Goal: Task Accomplishment & Management: Manage account settings

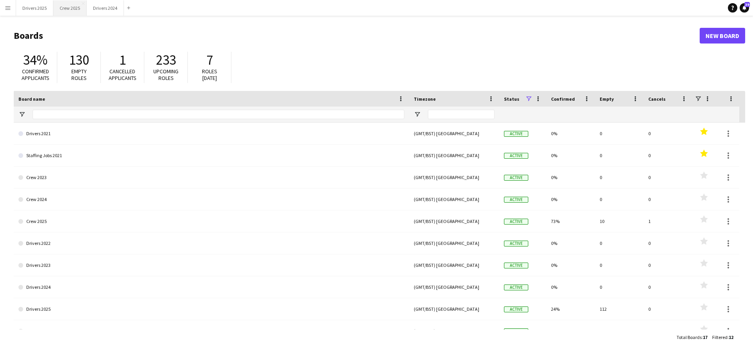
click at [74, 10] on button "Crew 2025 Close" at bounding box center [69, 7] width 33 height 15
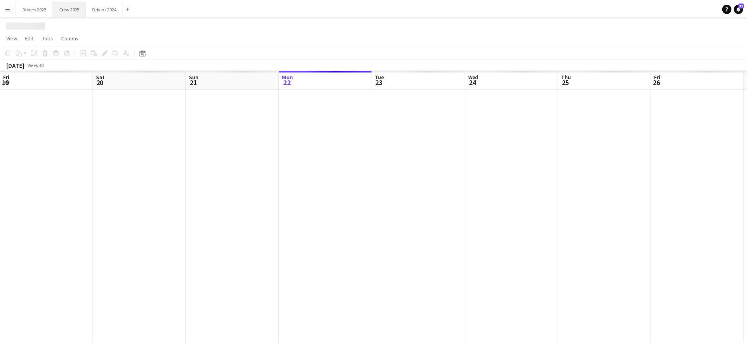
scroll to position [0, 188]
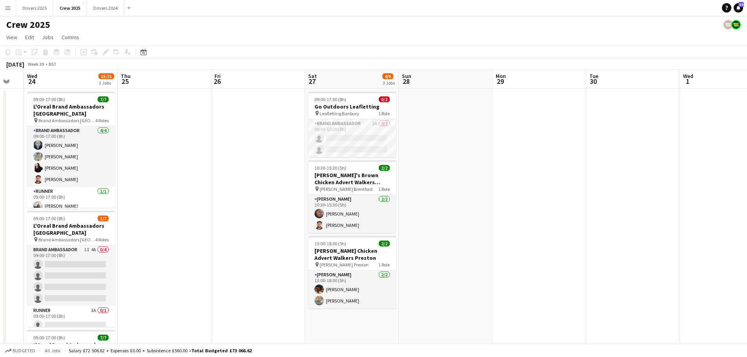
drag, startPoint x: 441, startPoint y: 212, endPoint x: 275, endPoint y: 181, distance: 168.0
click at [177, 201] on app-calendar-viewport "Sun 21 Mon 22 Tue 23 Wed 24 15/21 3 Jobs Thu 25 Fri 26 Sat 27 4/6 3 Jobs Sun 28…" at bounding box center [373, 266] width 747 height 392
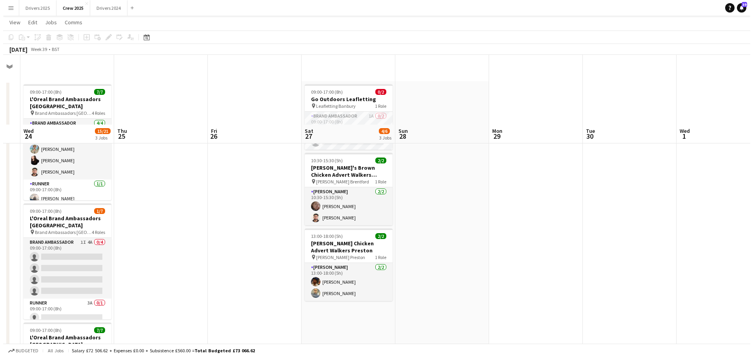
scroll to position [0, 0]
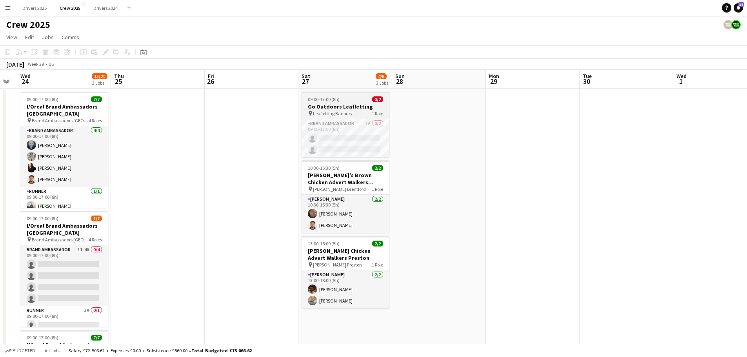
click at [348, 119] on div "Brand Ambassador 1A 0/2 09:00-17:00 (8h) single-neutral-actions single-neutral-…" at bounding box center [346, 138] width 88 height 38
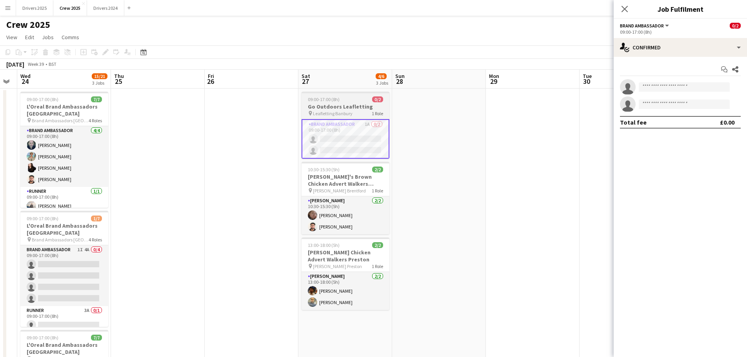
click at [344, 103] on h3 "Go Outdoors Leafletting" at bounding box center [346, 106] width 88 height 7
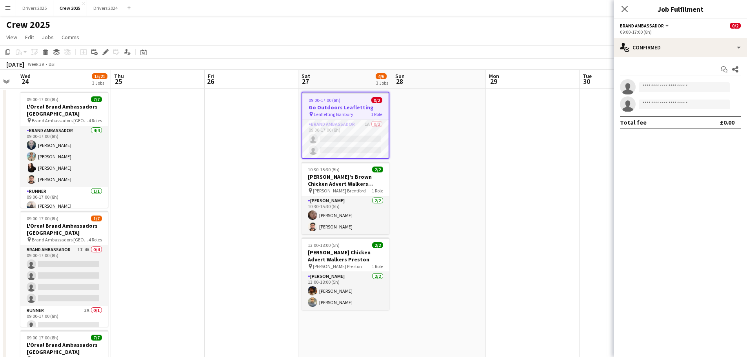
click at [507, 118] on app-date-cell at bounding box center [533, 275] width 94 height 373
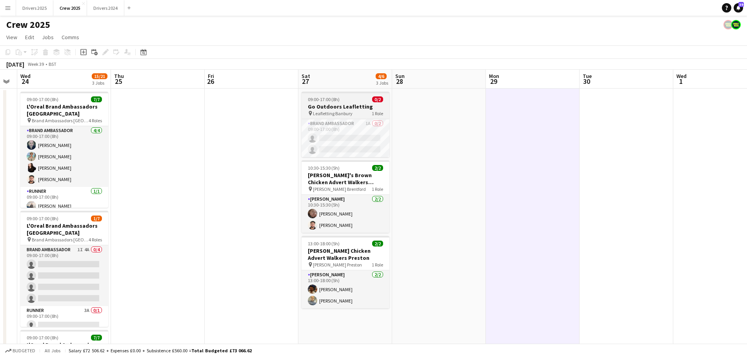
click at [347, 105] on h3 "Go Outdoors Leafletting" at bounding box center [346, 106] width 88 height 7
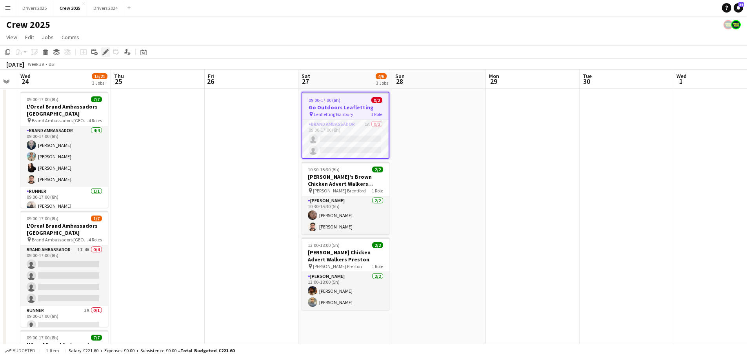
click at [106, 50] on icon at bounding box center [105, 52] width 4 height 4
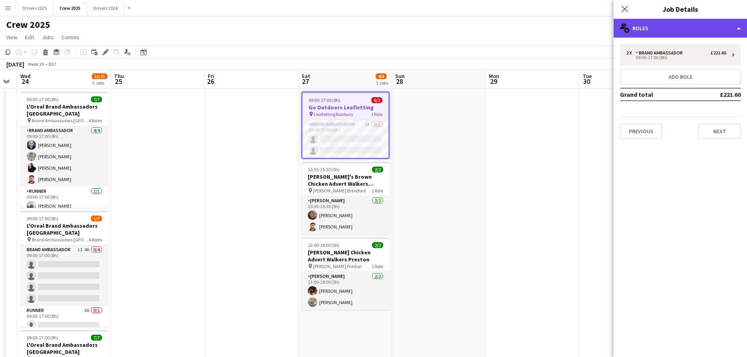
click at [671, 26] on div "multiple-users-add Roles" at bounding box center [680, 28] width 133 height 19
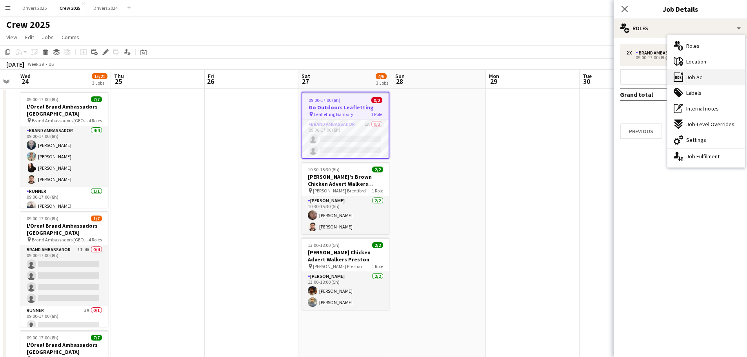
click at [690, 72] on div "ads-window Job Ad" at bounding box center [707, 77] width 78 height 16
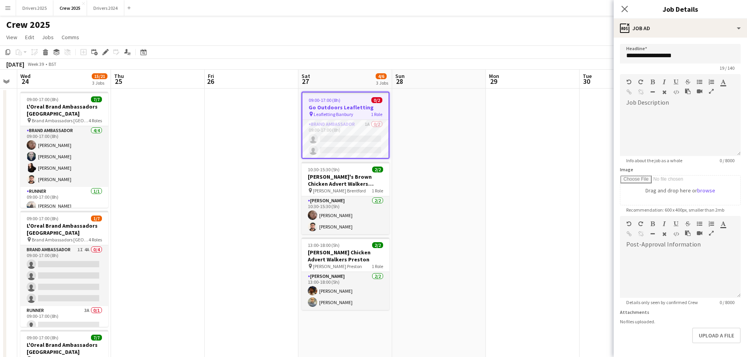
click at [12, 11] on button "Menu" at bounding box center [8, 8] width 16 height 16
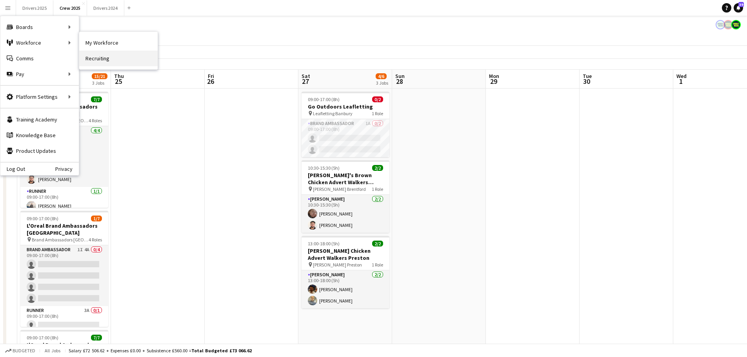
click at [102, 61] on link "Recruiting" at bounding box center [118, 59] width 78 height 16
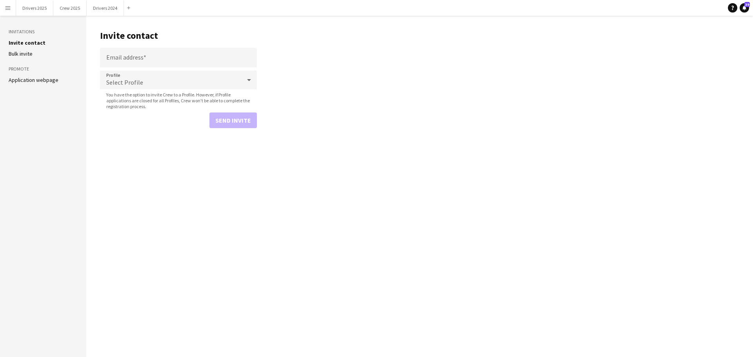
click at [38, 80] on link "Application webpage" at bounding box center [34, 80] width 50 height 7
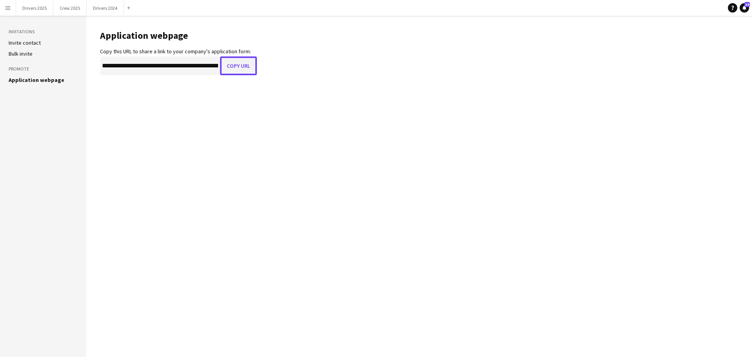
click at [247, 65] on button "Copy URL" at bounding box center [238, 65] width 37 height 19
click at [235, 72] on button "Copy URL" at bounding box center [238, 65] width 37 height 19
drag, startPoint x: 11, startPoint y: 7, endPoint x: 14, endPoint y: 12, distance: 6.0
click at [11, 7] on button "Menu" at bounding box center [8, 8] width 16 height 16
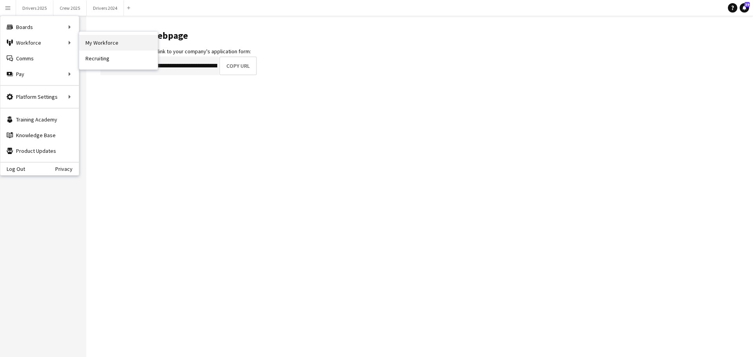
click at [106, 43] on link "My Workforce" at bounding box center [118, 43] width 78 height 16
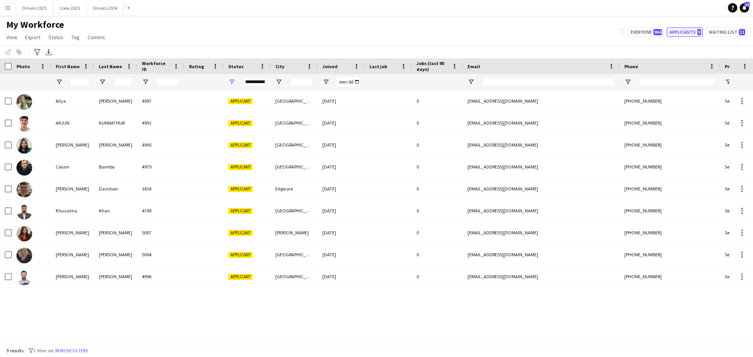
click at [695, 31] on button "Applicants 9" at bounding box center [685, 31] width 36 height 9
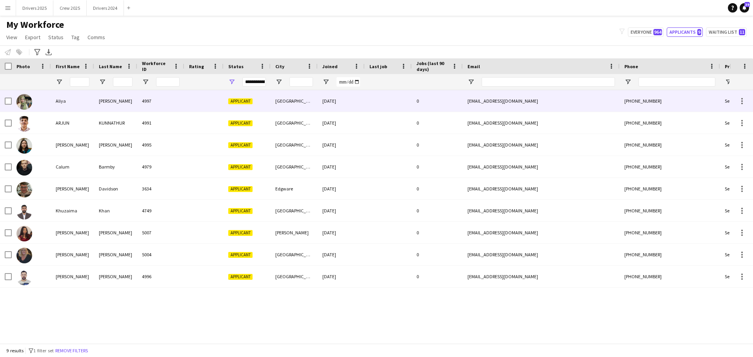
click at [297, 102] on div "[GEOGRAPHIC_DATA]" at bounding box center [294, 101] width 47 height 22
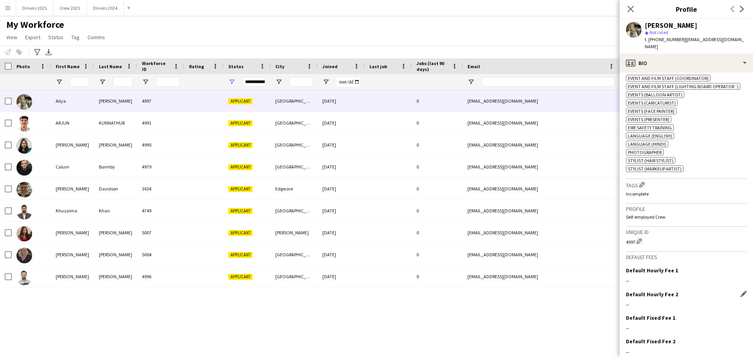
scroll to position [357, 0]
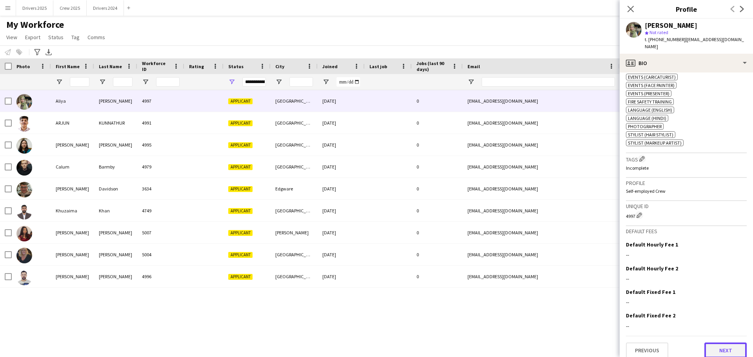
click at [727, 343] on button "Next" at bounding box center [726, 351] width 42 height 16
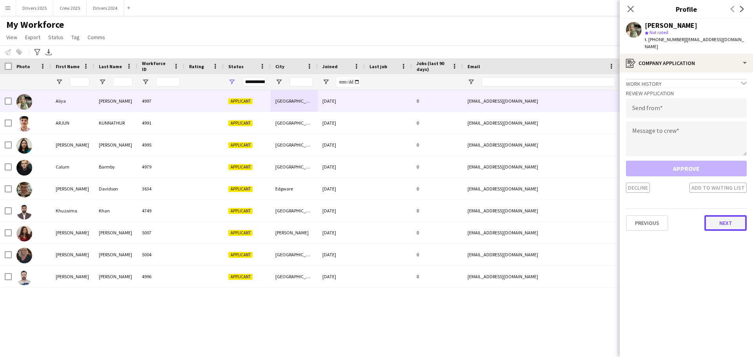
click at [716, 216] on button "Next" at bounding box center [726, 223] width 42 height 16
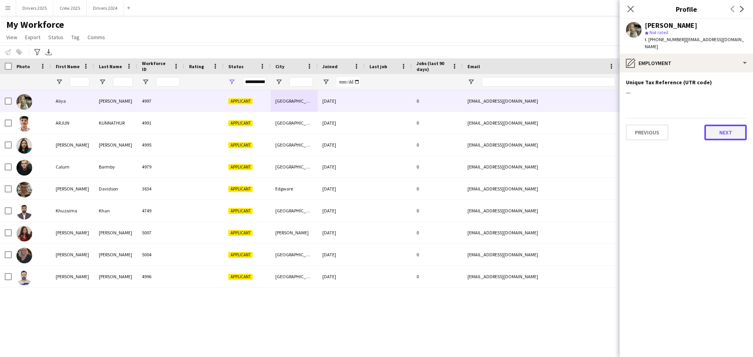
click at [719, 126] on button "Next" at bounding box center [726, 133] width 42 height 16
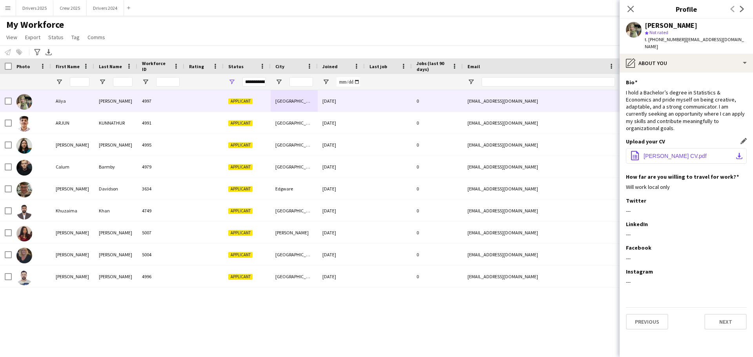
click at [665, 153] on span "[PERSON_NAME] CV.pdf" at bounding box center [675, 156] width 63 height 6
click at [669, 148] on button "office-file-sheet [PERSON_NAME] CV.pdf download-bottom" at bounding box center [686, 156] width 121 height 16
click at [629, 5] on icon "Close pop-in" at bounding box center [630, 8] width 7 height 7
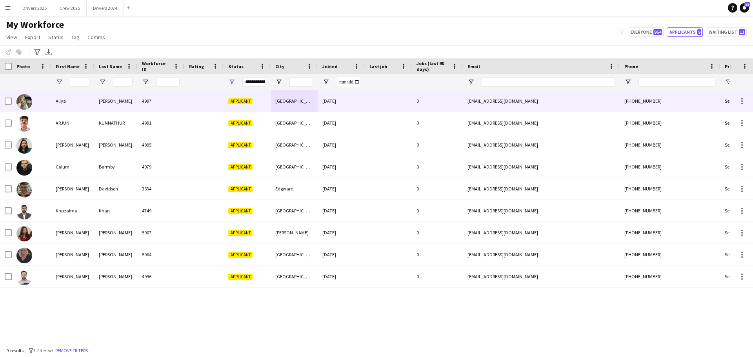
click at [416, 105] on div "0" at bounding box center [437, 101] width 51 height 22
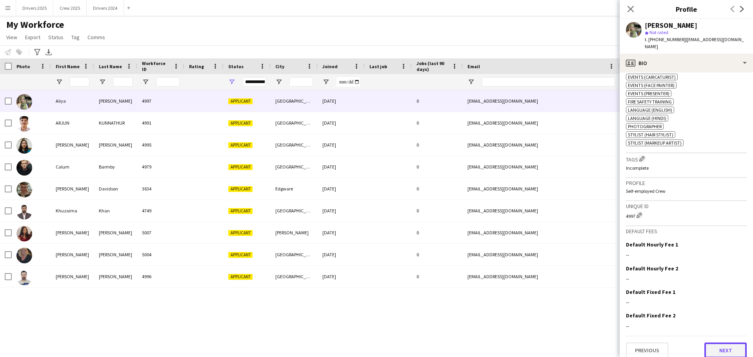
click at [722, 343] on button "Next" at bounding box center [726, 351] width 42 height 16
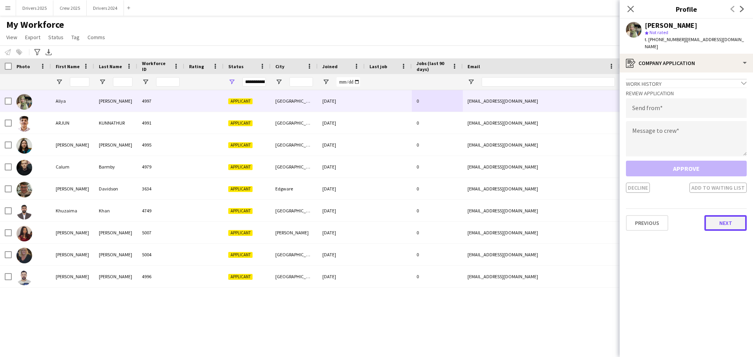
click at [738, 215] on button "Next" at bounding box center [726, 223] width 42 height 16
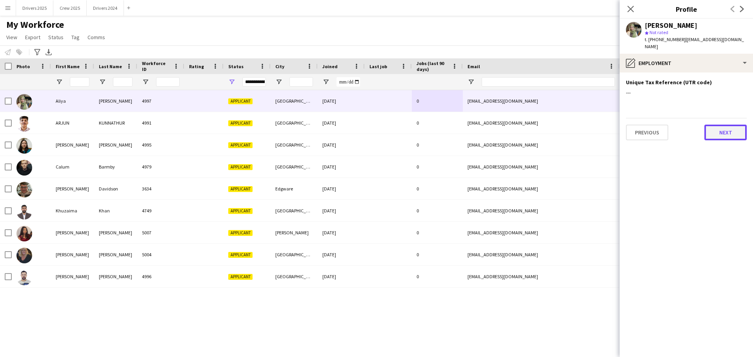
click at [729, 127] on button "Next" at bounding box center [726, 133] width 42 height 16
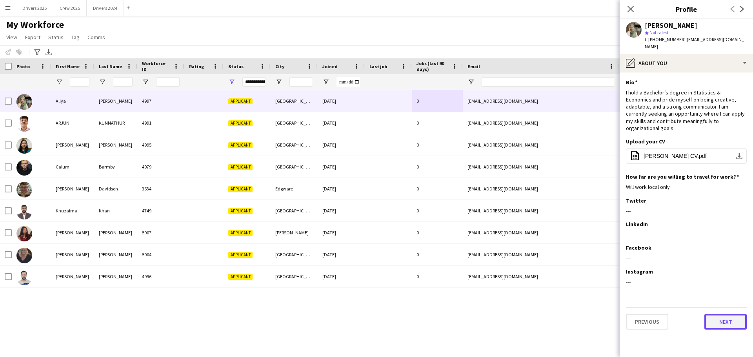
click at [724, 314] on button "Next" at bounding box center [726, 322] width 42 height 16
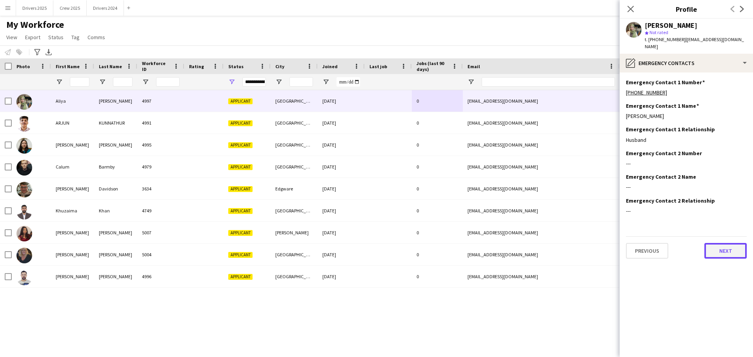
click at [718, 250] on button "Next" at bounding box center [726, 251] width 42 height 16
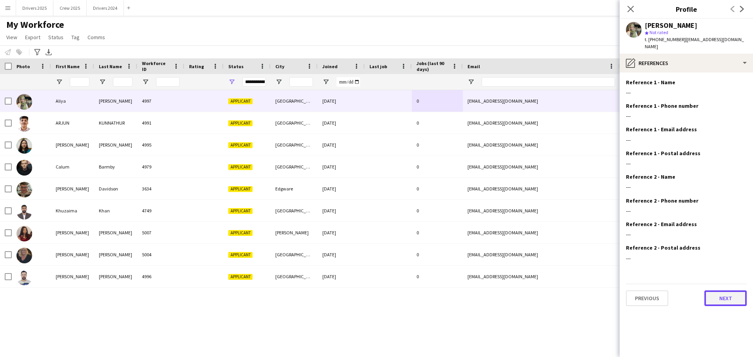
click at [730, 292] on button "Next" at bounding box center [726, 299] width 42 height 16
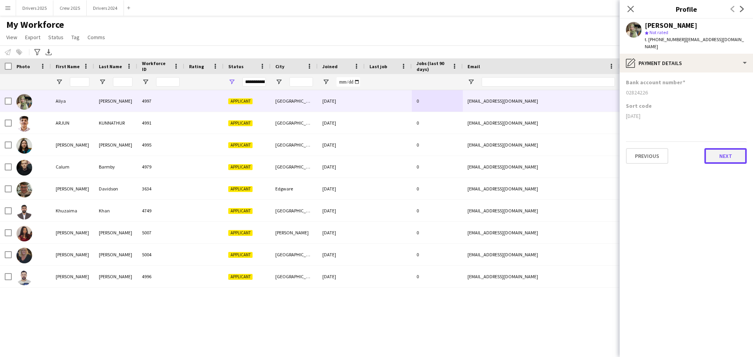
click at [727, 153] on button "Next" at bounding box center [726, 156] width 42 height 16
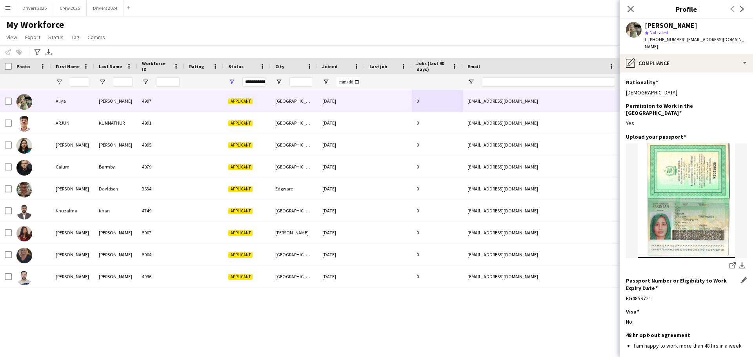
scroll to position [52, 0]
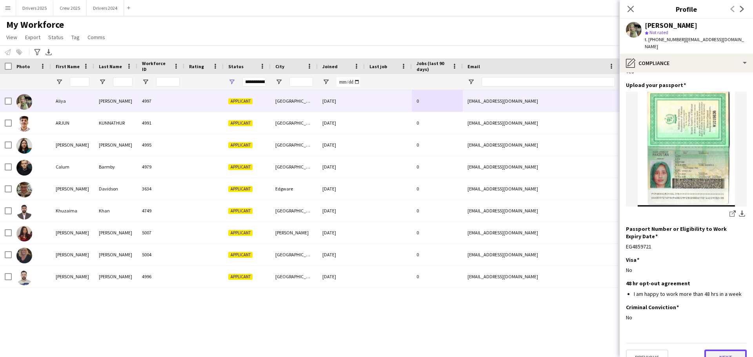
click at [726, 350] on button "Next" at bounding box center [726, 358] width 42 height 16
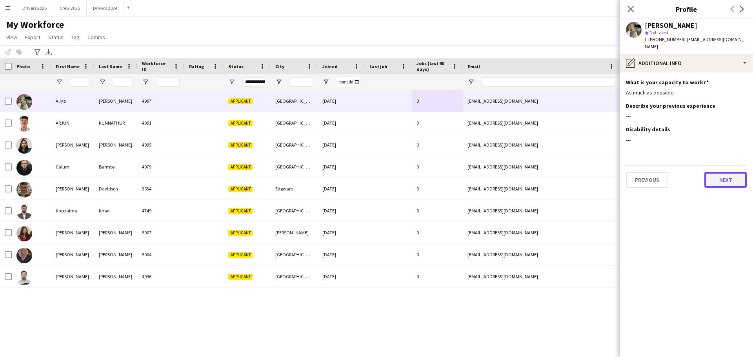
click at [727, 172] on button "Next" at bounding box center [726, 180] width 42 height 16
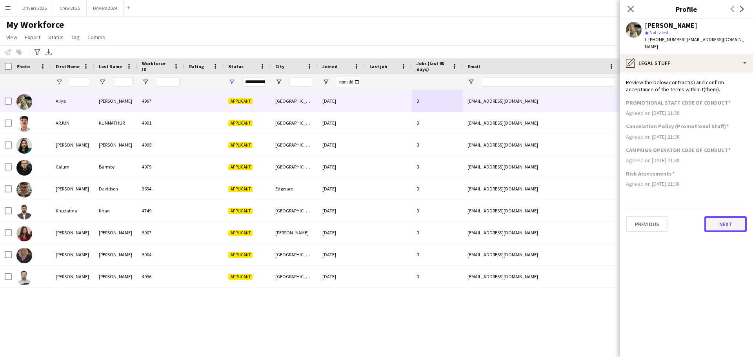
click at [720, 217] on button "Next" at bounding box center [726, 225] width 42 height 16
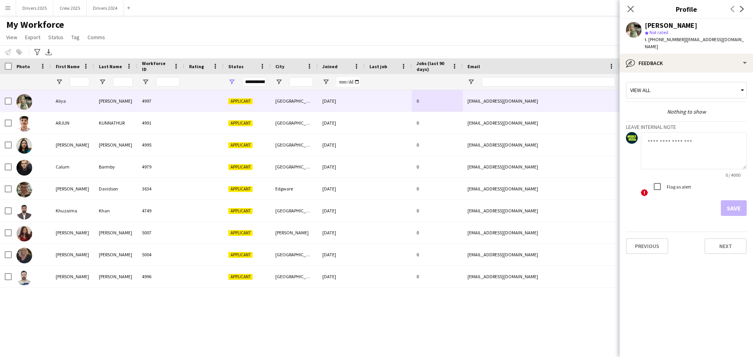
click at [666, 140] on textarea at bounding box center [694, 150] width 106 height 37
click at [719, 239] on button "Next" at bounding box center [726, 247] width 42 height 16
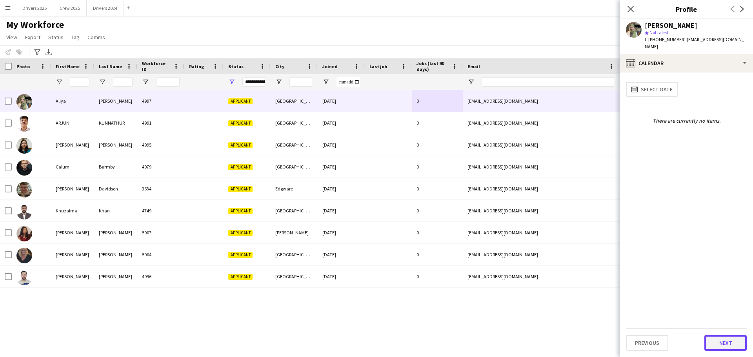
click at [731, 336] on button "Next" at bounding box center [726, 343] width 42 height 16
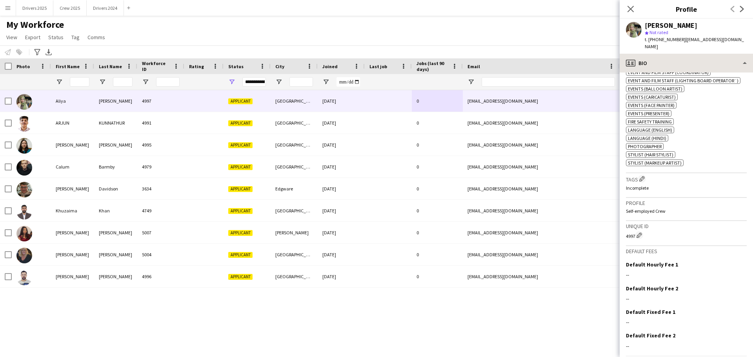
scroll to position [357, 0]
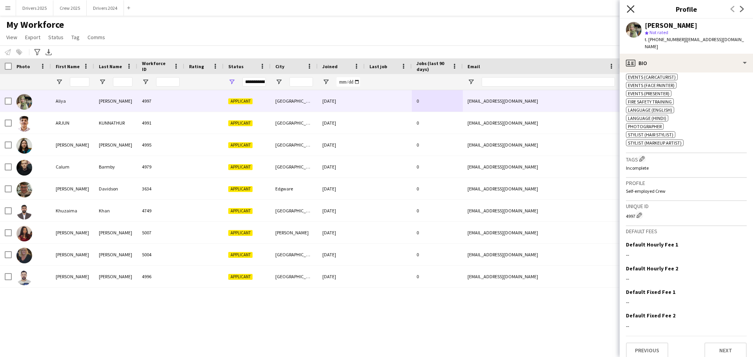
click at [628, 7] on icon at bounding box center [630, 8] width 7 height 7
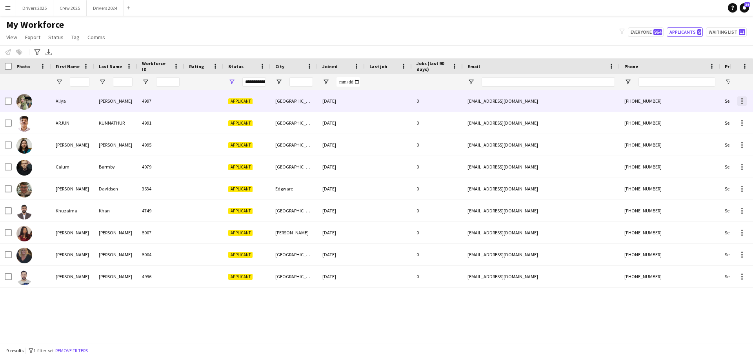
click at [743, 102] on div at bounding box center [742, 101] width 9 height 9
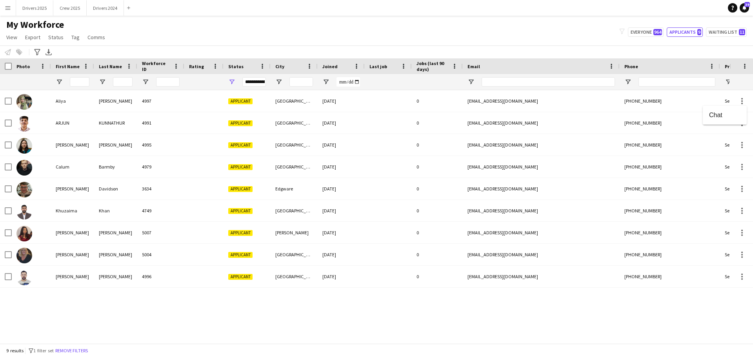
click at [652, 101] on div at bounding box center [376, 178] width 753 height 357
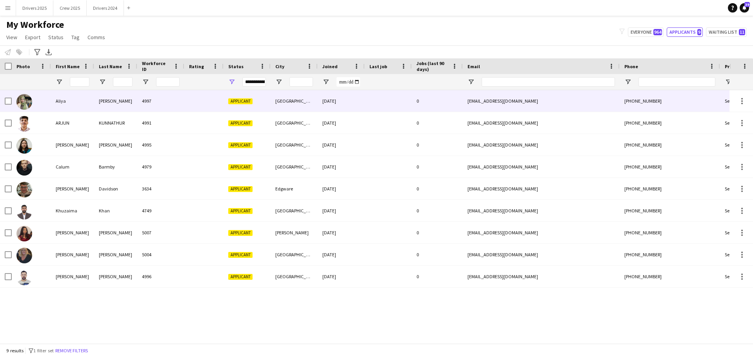
click at [343, 101] on div "[DATE]" at bounding box center [341, 101] width 47 height 22
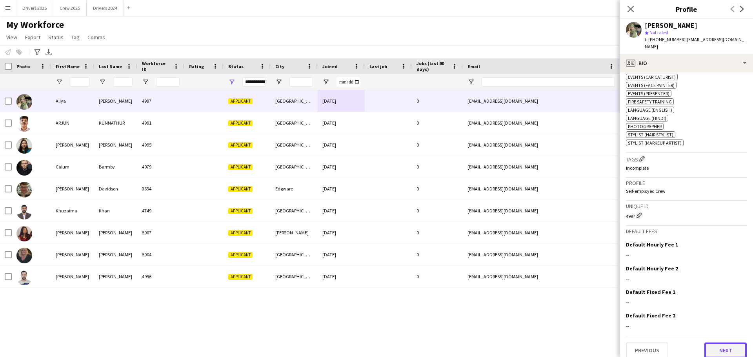
click at [719, 345] on button "Next" at bounding box center [726, 351] width 42 height 16
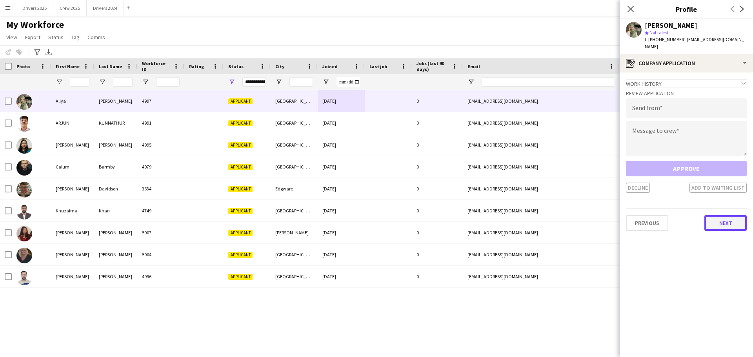
click at [724, 220] on button "Next" at bounding box center [726, 223] width 42 height 16
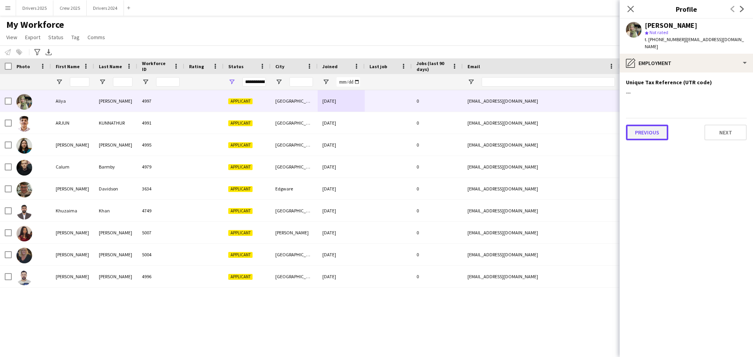
click at [655, 125] on button "Previous" at bounding box center [647, 133] width 42 height 16
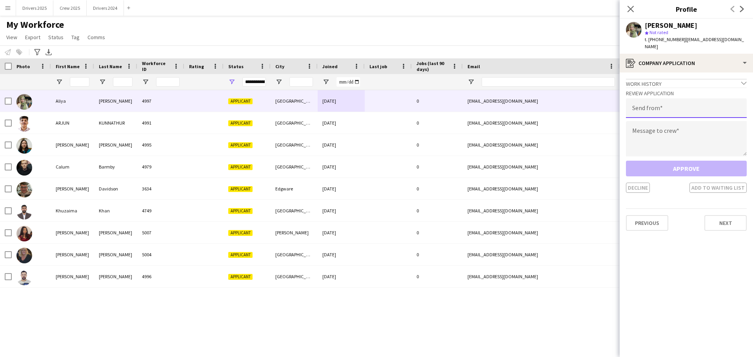
click at [653, 99] on input "email" at bounding box center [686, 108] width 121 height 20
type input "**********"
click at [668, 122] on textarea at bounding box center [686, 138] width 121 height 35
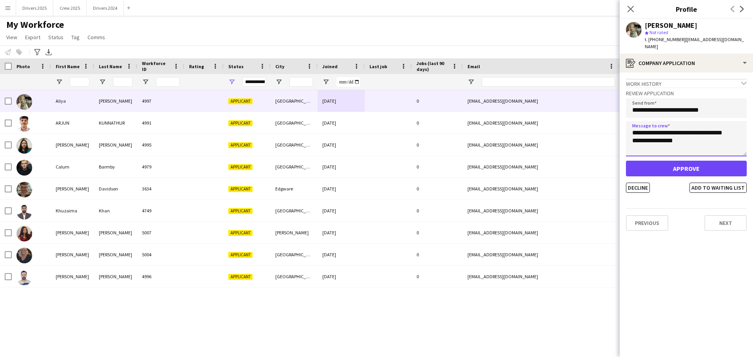
click at [632, 133] on textarea "**********" at bounding box center [686, 138] width 121 height 35
drag, startPoint x: 668, startPoint y: 135, endPoint x: 624, endPoint y: 120, distance: 46.4
click at [624, 120] on app-crew-profile-application "**********" at bounding box center [686, 215] width 133 height 285
type textarea "**********"
click at [690, 161] on button "Approve" at bounding box center [686, 169] width 121 height 16
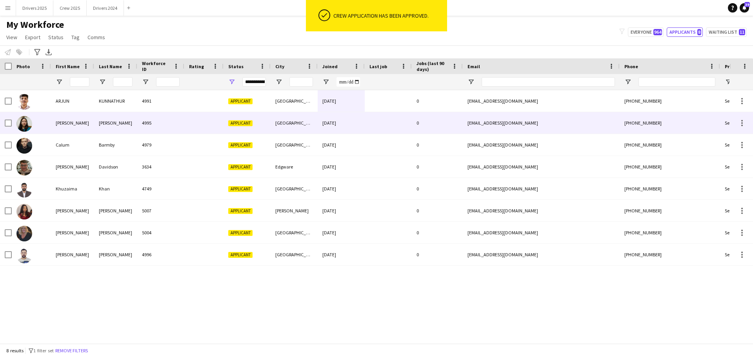
click at [261, 127] on div "Applicant" at bounding box center [247, 123] width 47 height 22
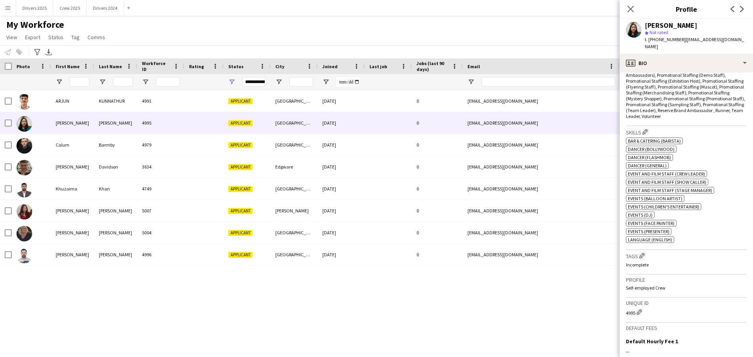
scroll to position [372, 0]
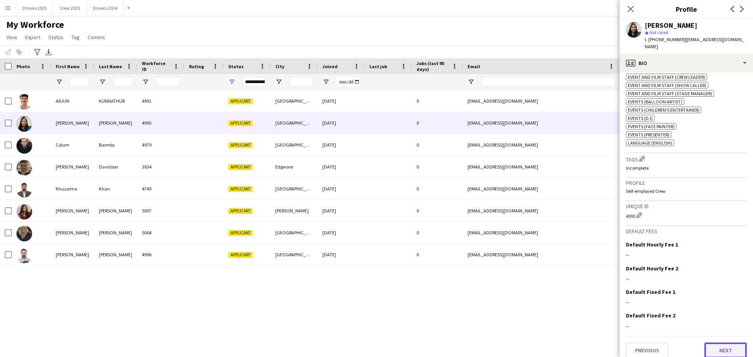
click at [728, 346] on button "Next" at bounding box center [726, 351] width 42 height 16
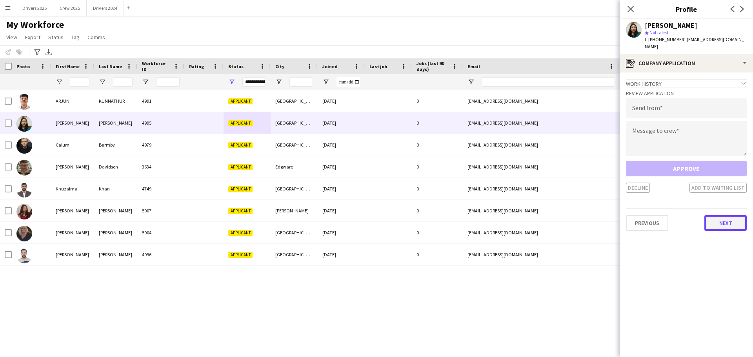
click at [724, 217] on button "Next" at bounding box center [726, 223] width 42 height 16
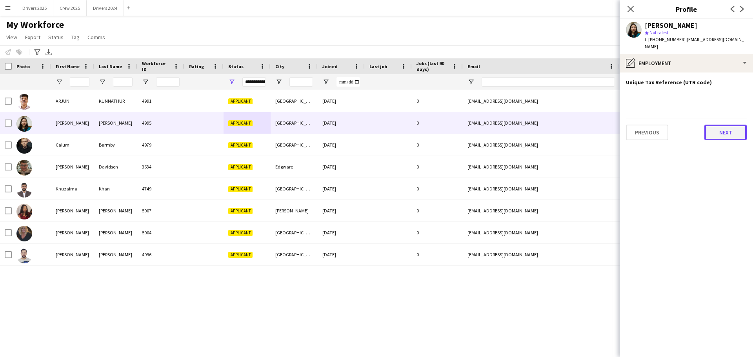
click at [740, 131] on button "Next" at bounding box center [726, 133] width 42 height 16
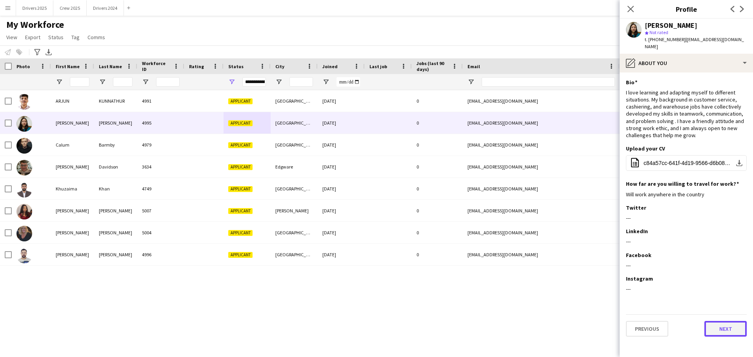
click at [725, 323] on button "Next" at bounding box center [726, 329] width 42 height 16
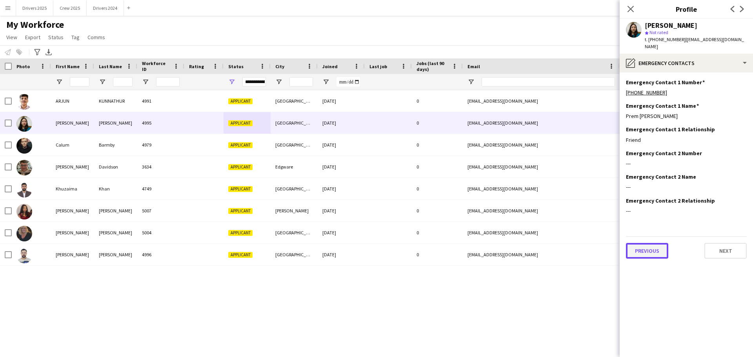
click at [653, 244] on button "Previous" at bounding box center [647, 251] width 42 height 16
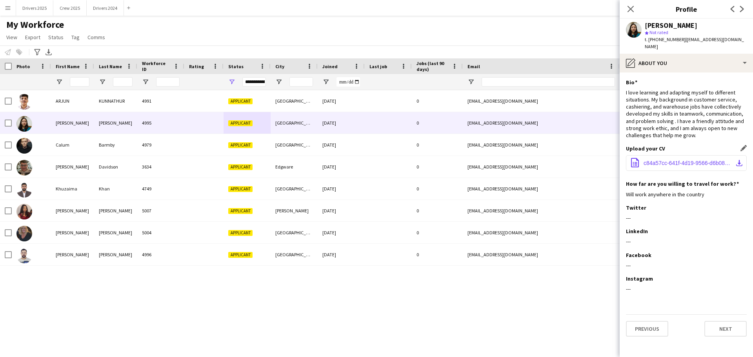
click at [682, 160] on button "office-file-sheet c84a57cc-641f-4d19-9566-d6b08b0ce298.PDF download-bottom" at bounding box center [686, 163] width 121 height 16
click at [727, 322] on button "Next" at bounding box center [726, 329] width 42 height 16
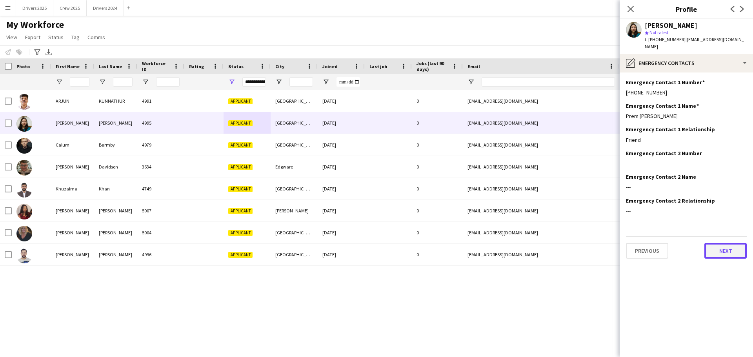
click at [726, 243] on button "Next" at bounding box center [726, 251] width 42 height 16
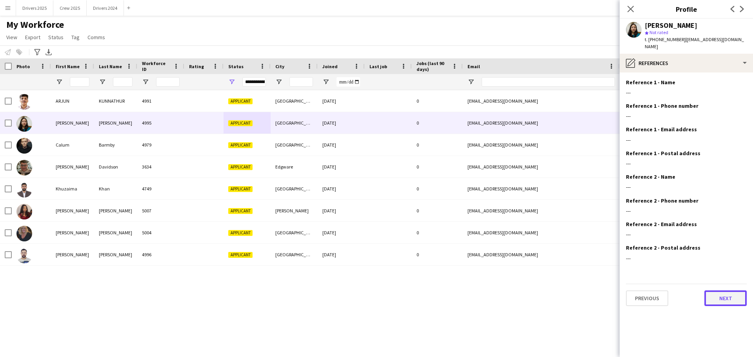
click at [723, 295] on button "Next" at bounding box center [726, 299] width 42 height 16
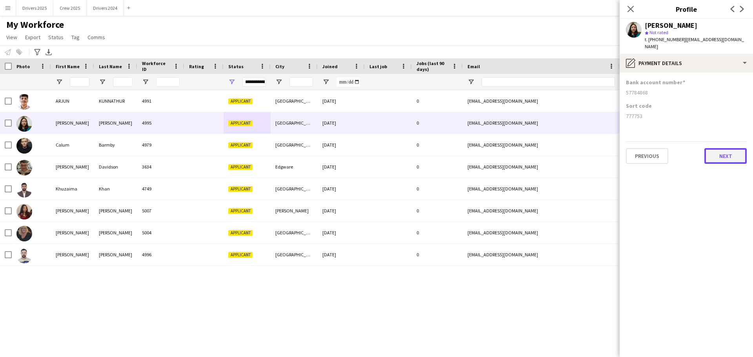
click at [724, 148] on button "Next" at bounding box center [726, 156] width 42 height 16
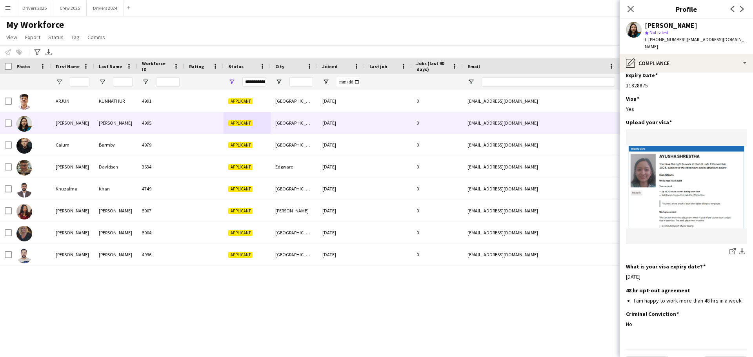
scroll to position [220, 0]
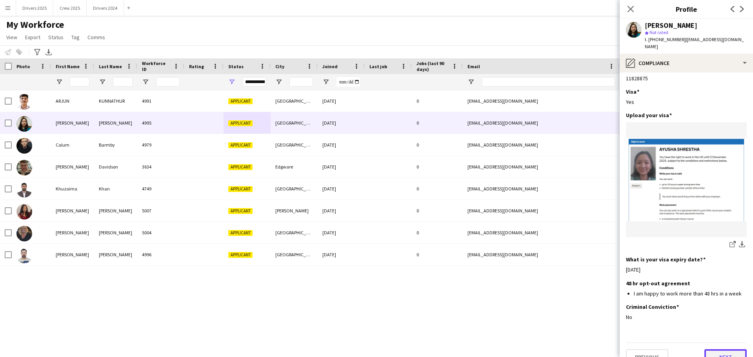
click at [729, 350] on button "Next" at bounding box center [726, 358] width 42 height 16
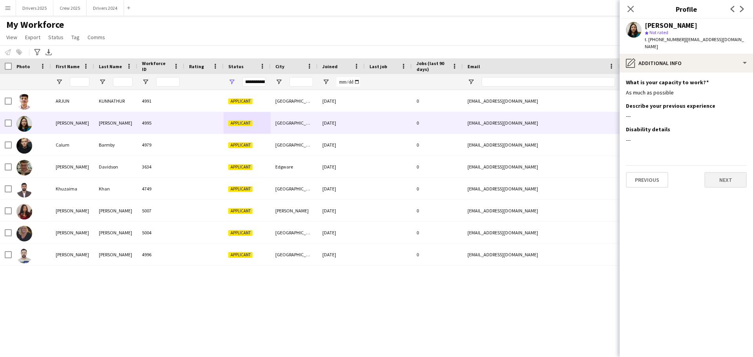
scroll to position [0, 0]
click at [719, 176] on button "Next" at bounding box center [726, 180] width 42 height 16
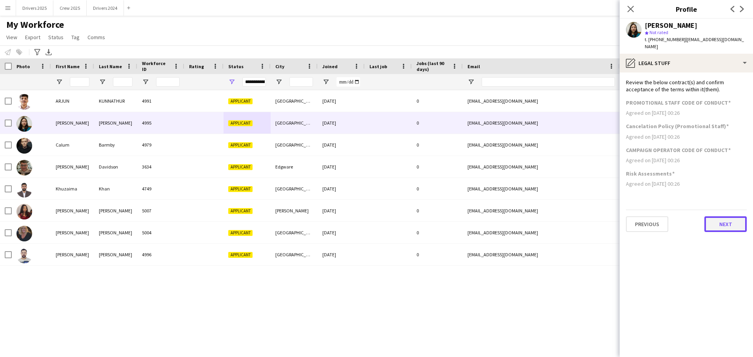
click at [715, 217] on button "Next" at bounding box center [726, 225] width 42 height 16
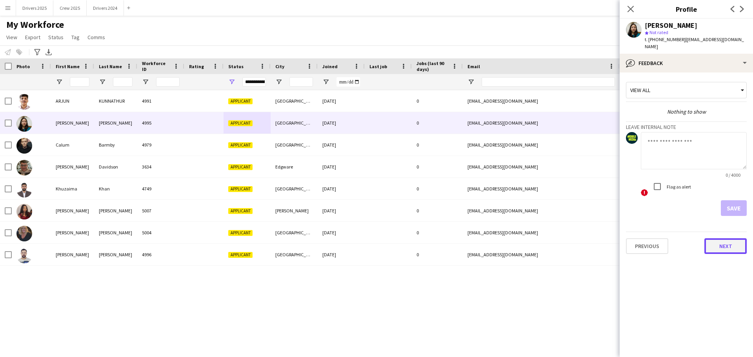
click at [729, 241] on button "Next" at bounding box center [726, 247] width 42 height 16
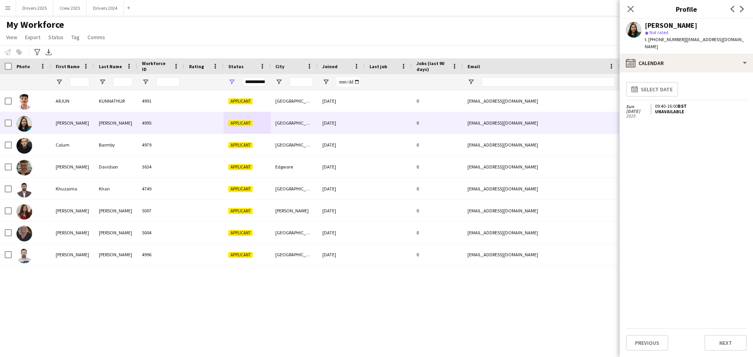
click at [730, 351] on app-calendar-tab "calendar-full Select date [DATE] 09:40-16:00 BST Unavailable Previous Next" at bounding box center [686, 215] width 133 height 285
click at [727, 342] on button "Next" at bounding box center [726, 343] width 42 height 16
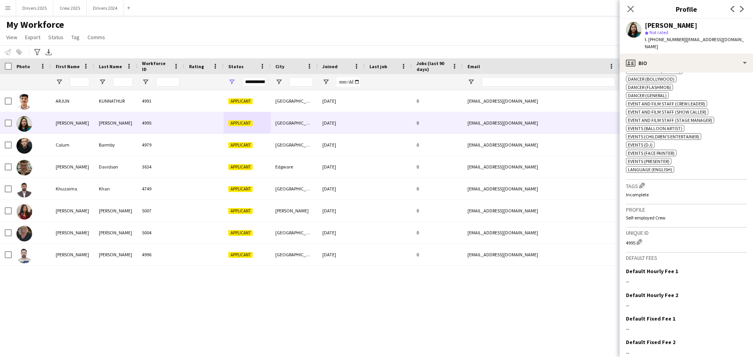
scroll to position [372, 0]
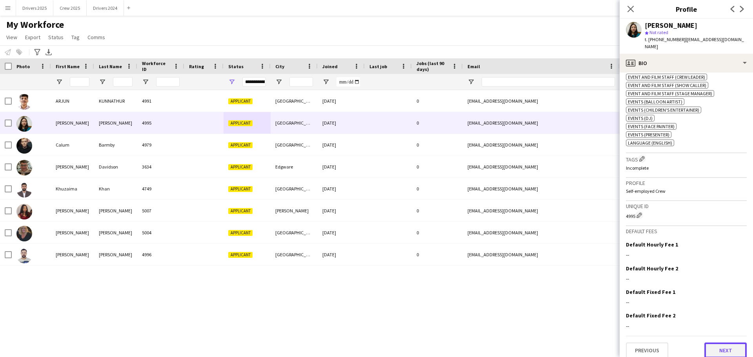
click at [729, 346] on button "Next" at bounding box center [726, 351] width 42 height 16
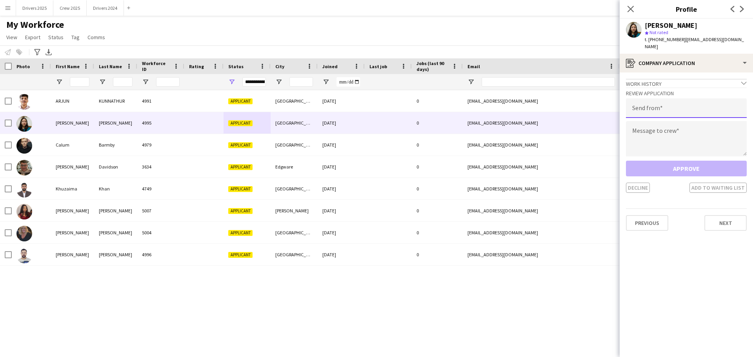
click at [671, 104] on input "email" at bounding box center [686, 108] width 121 height 20
type input "**********"
click at [672, 126] on textarea at bounding box center [686, 138] width 121 height 35
paste textarea "**********"
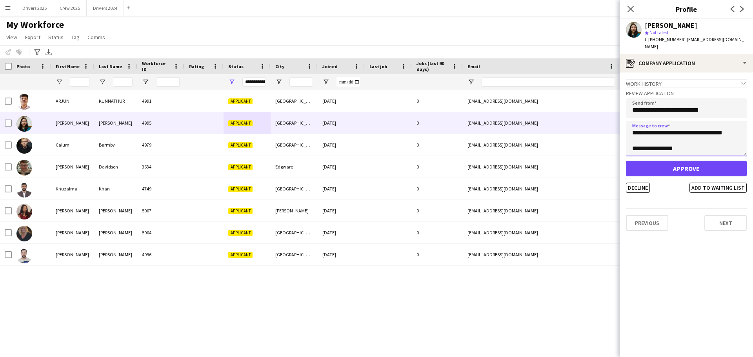
type textarea "**********"
click at [674, 165] on button "Approve" at bounding box center [686, 169] width 121 height 16
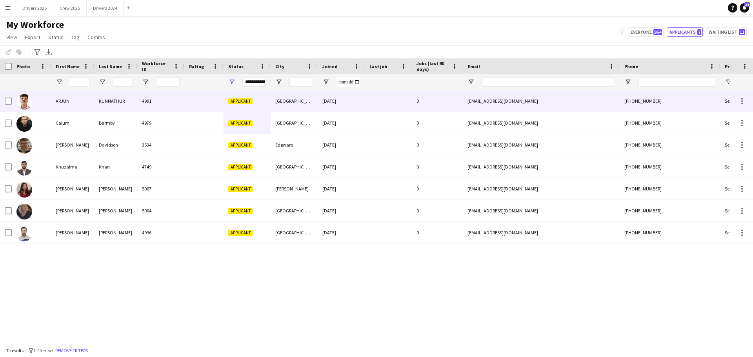
click at [129, 99] on div "KUNNATHUR" at bounding box center [115, 101] width 43 height 22
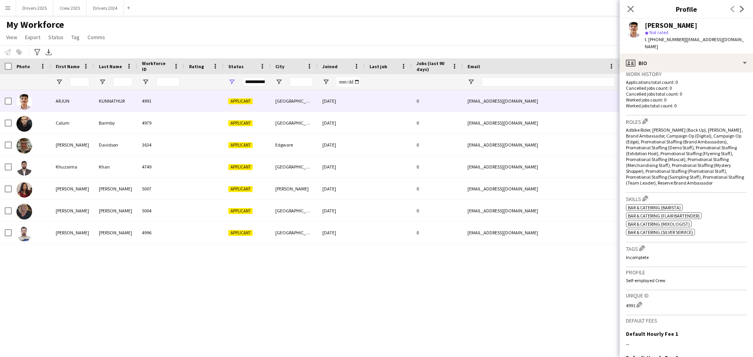
scroll to position [286, 0]
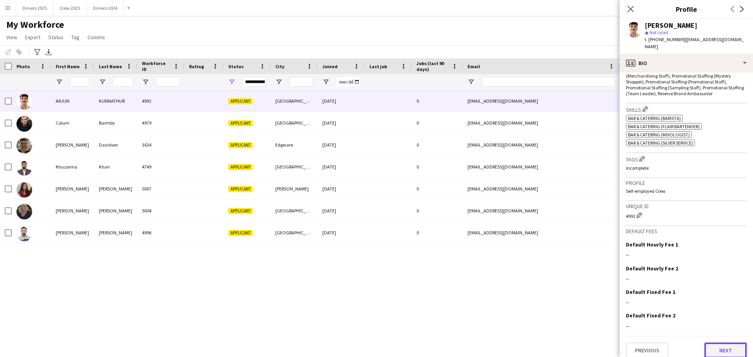
click at [730, 346] on button "Next" at bounding box center [726, 351] width 42 height 16
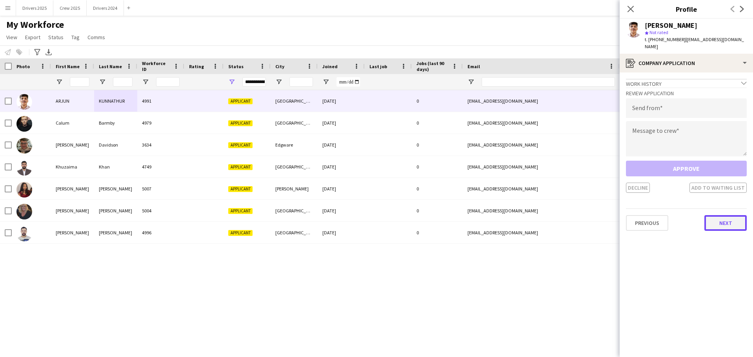
click at [725, 220] on button "Next" at bounding box center [726, 223] width 42 height 16
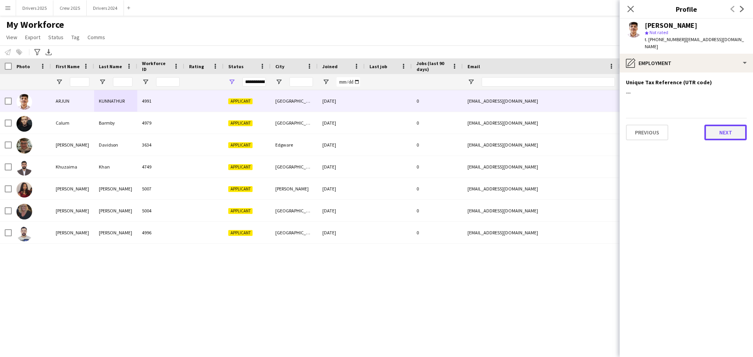
click at [718, 125] on button "Next" at bounding box center [726, 133] width 42 height 16
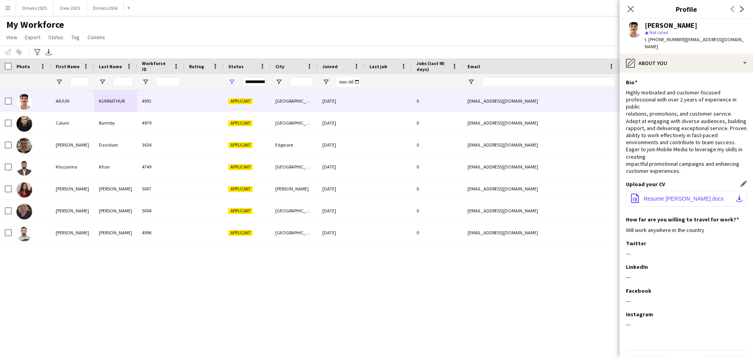
click at [676, 196] on span "Resume [PERSON_NAME].docx" at bounding box center [684, 199] width 80 height 6
click at [692, 196] on span "Resume [PERSON_NAME].docx" at bounding box center [684, 199] width 80 height 6
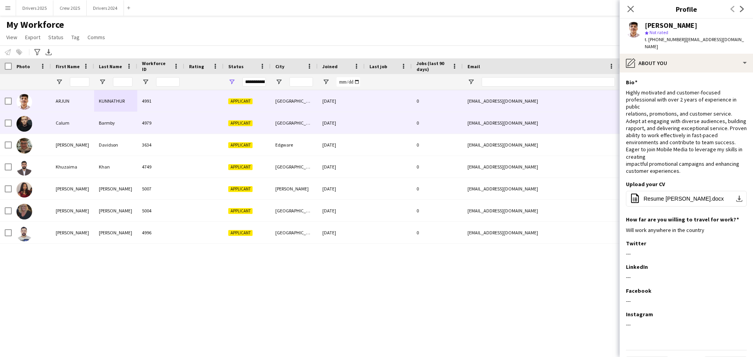
click at [67, 124] on div "Calum" at bounding box center [72, 123] width 43 height 22
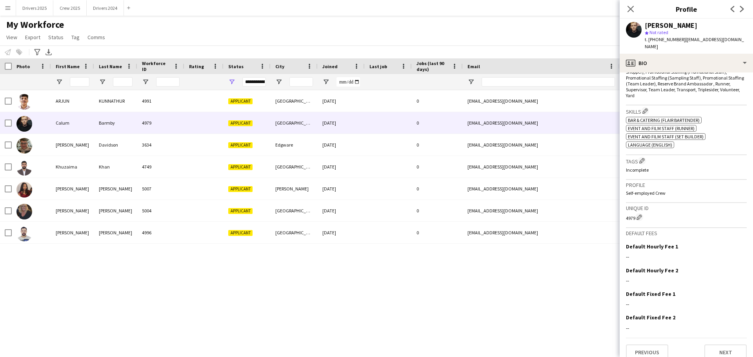
scroll to position [315, 0]
click at [727, 346] on button "Next" at bounding box center [726, 351] width 42 height 16
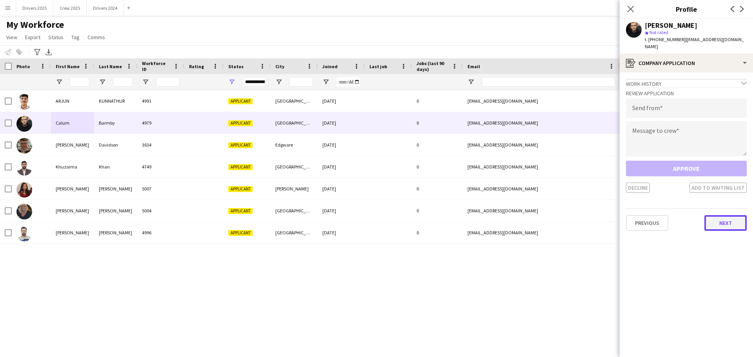
click at [731, 221] on button "Next" at bounding box center [726, 223] width 42 height 16
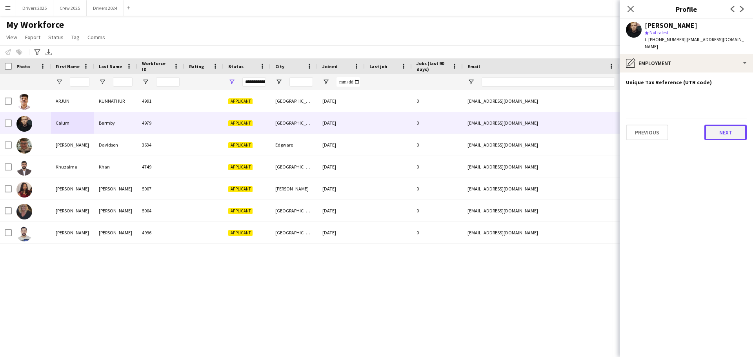
click at [721, 125] on button "Next" at bounding box center [726, 133] width 42 height 16
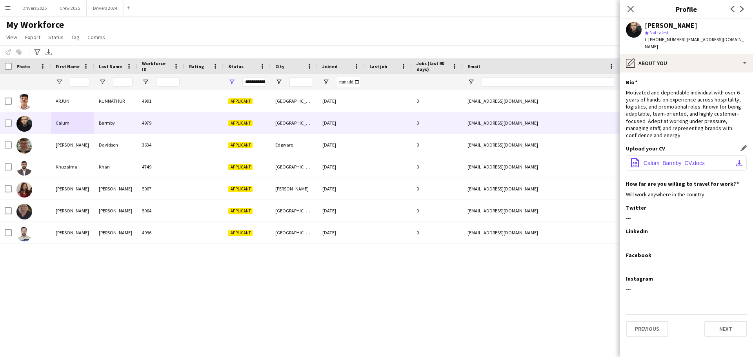
click at [668, 160] on span "Calum_Barmby_CV.docx" at bounding box center [674, 163] width 61 height 6
click at [667, 160] on span "Calum_Barmby_CV.docx" at bounding box center [674, 163] width 61 height 6
click at [656, 323] on button "Previous" at bounding box center [647, 329] width 42 height 16
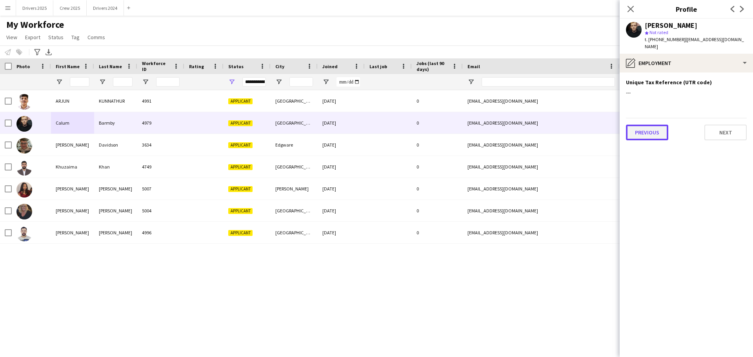
click at [653, 128] on button "Previous" at bounding box center [647, 133] width 42 height 16
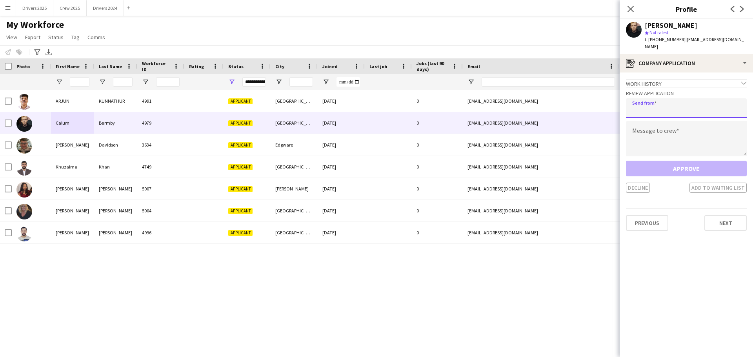
click at [656, 99] on input "email" at bounding box center [686, 108] width 121 height 20
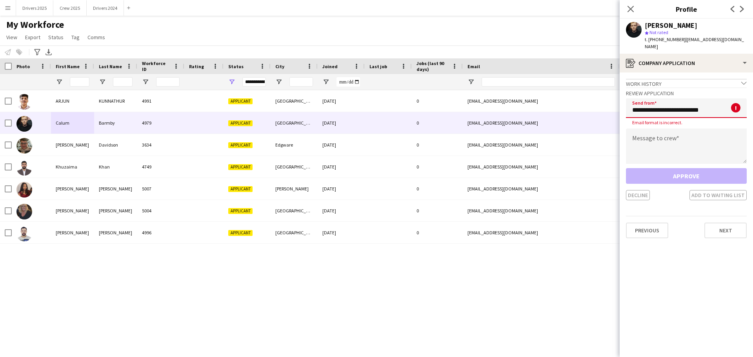
click at [688, 99] on input "**********" at bounding box center [686, 108] width 121 height 20
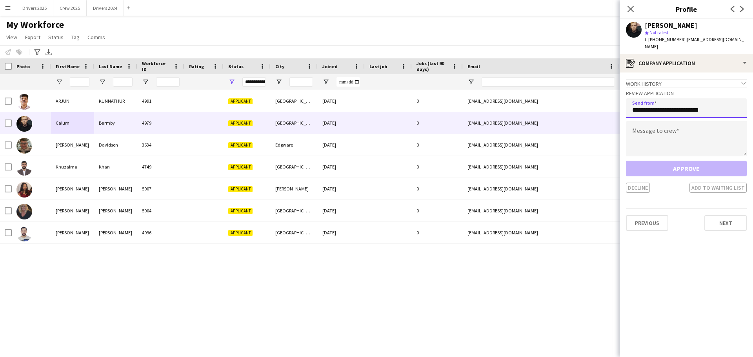
type input "**********"
click at [687, 141] on textarea at bounding box center [686, 138] width 121 height 35
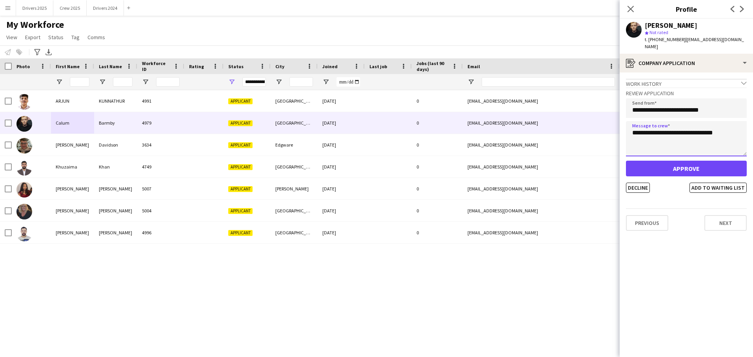
click at [660, 127] on textarea "**********" at bounding box center [686, 138] width 121 height 35
click at [663, 127] on textarea "**********" at bounding box center [686, 138] width 121 height 35
click at [729, 124] on textarea "**********" at bounding box center [686, 138] width 121 height 35
click at [685, 144] on textarea "**********" at bounding box center [686, 138] width 121 height 35
drag, startPoint x: 693, startPoint y: 142, endPoint x: 620, endPoint y: 121, distance: 75.9
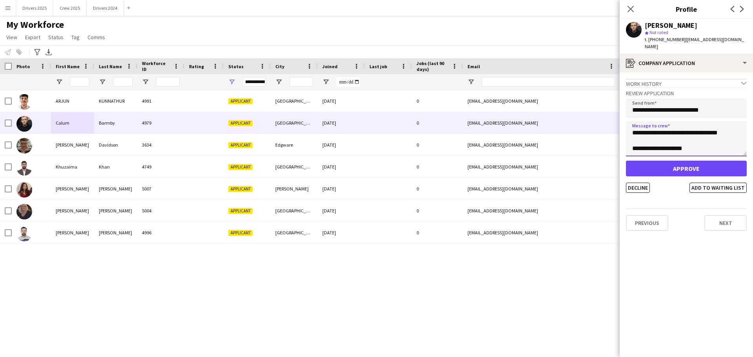
click at [620, 121] on app-crew-profile-application "Work history chevron-down bar staff flair events [DATE] — Present • 0 yr 3 mth …" at bounding box center [686, 215] width 133 height 285
type textarea "**********"
click at [679, 164] on button "Approve" at bounding box center [686, 169] width 121 height 16
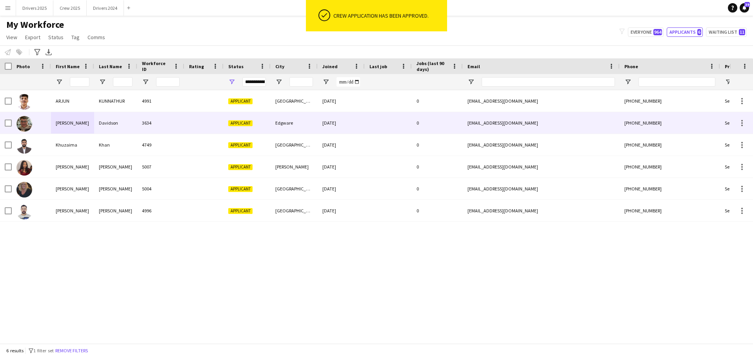
click at [242, 126] on span "Applicant" at bounding box center [240, 123] width 24 height 6
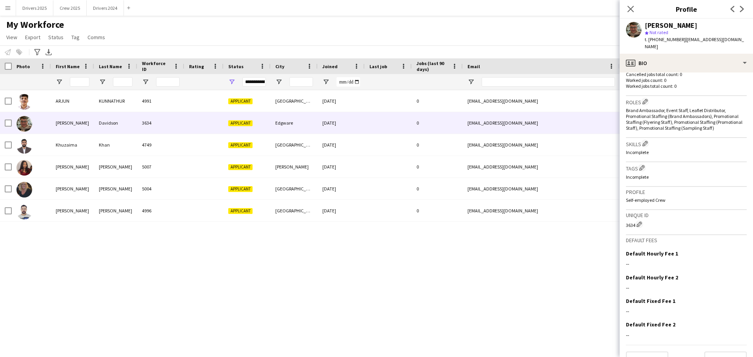
scroll to position [225, 0]
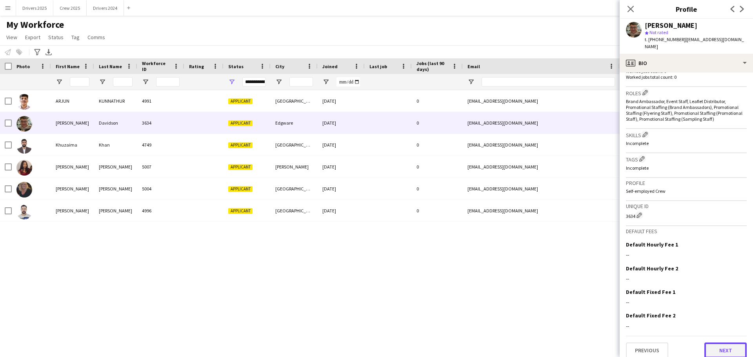
click at [727, 343] on button "Next" at bounding box center [726, 351] width 42 height 16
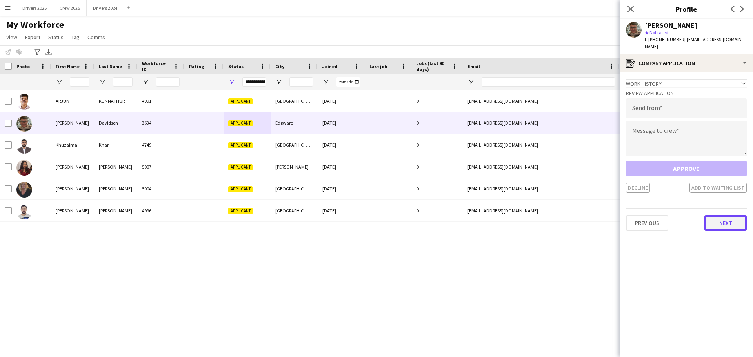
click at [732, 216] on button "Next" at bounding box center [726, 223] width 42 height 16
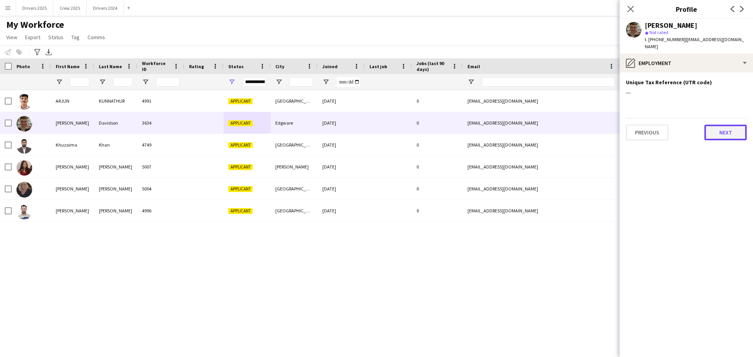
click at [735, 125] on button "Next" at bounding box center [726, 133] width 42 height 16
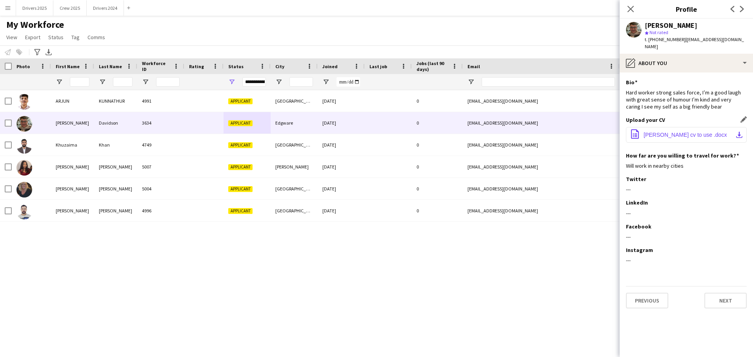
click at [680, 132] on button "office-file-sheet [PERSON_NAME] cv to use .docx download-bottom" at bounding box center [686, 135] width 121 height 16
click at [632, 31] on app-user-avatar at bounding box center [634, 30] width 16 height 16
click at [634, 29] on app-user-avatar at bounding box center [634, 30] width 16 height 16
click at [727, 296] on button "Next" at bounding box center [726, 301] width 42 height 16
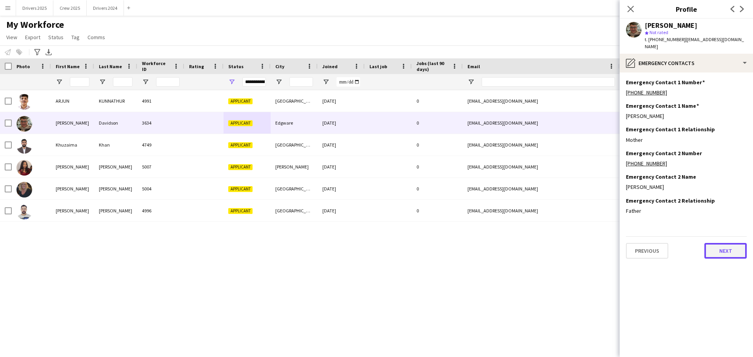
click at [737, 243] on button "Next" at bounding box center [726, 251] width 42 height 16
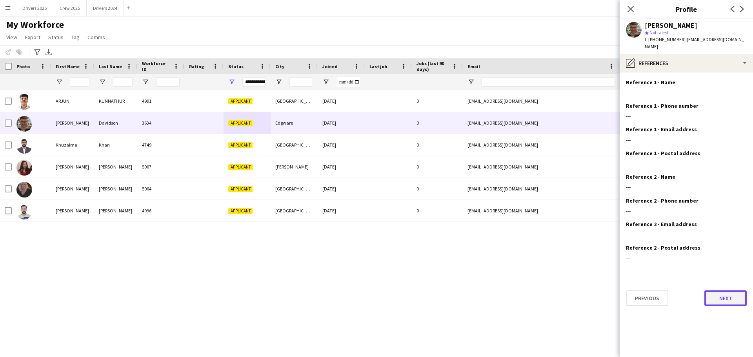
click at [724, 295] on button "Next" at bounding box center [726, 299] width 42 height 16
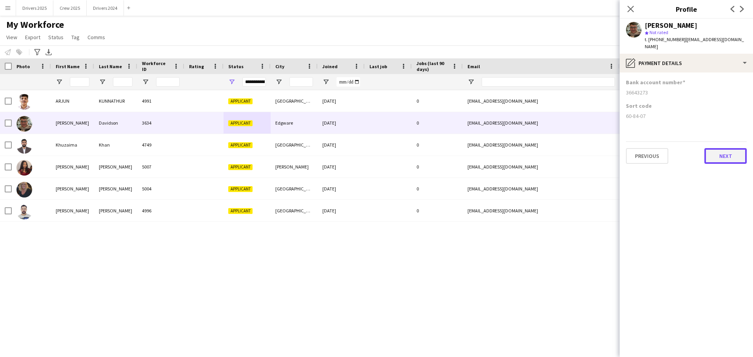
click at [726, 150] on button "Next" at bounding box center [726, 156] width 42 height 16
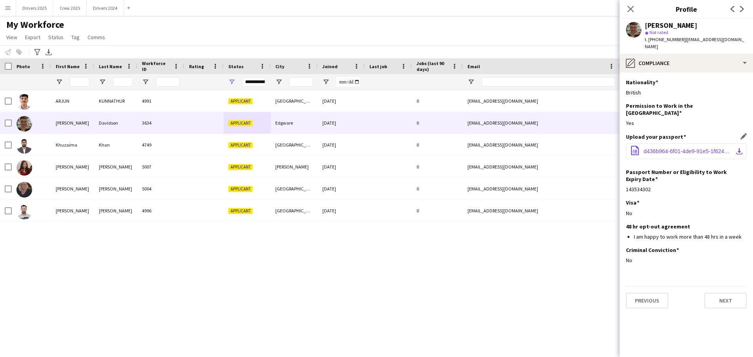
click at [685, 148] on span "d436b964-6f01-4de9-91e5-1f624ceaf790_11zon.pdf" at bounding box center [688, 151] width 89 height 6
click at [729, 293] on button "Next" at bounding box center [726, 301] width 42 height 16
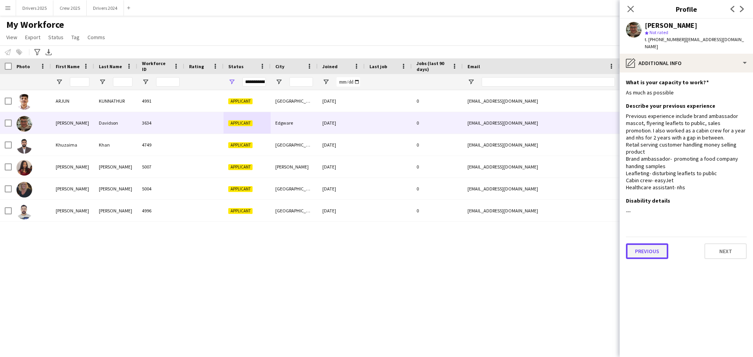
click at [646, 248] on button "Previous" at bounding box center [647, 252] width 42 height 16
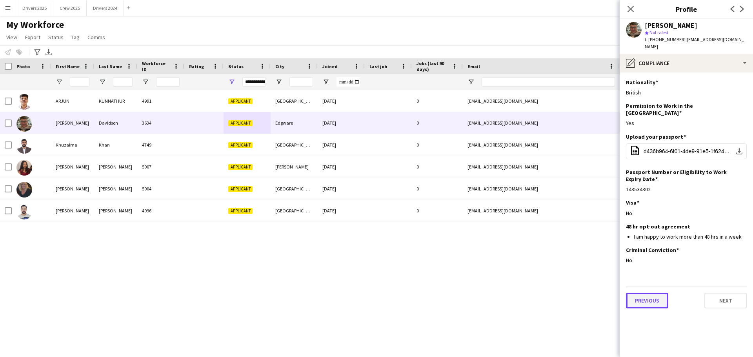
click at [648, 293] on button "Previous" at bounding box center [647, 301] width 42 height 16
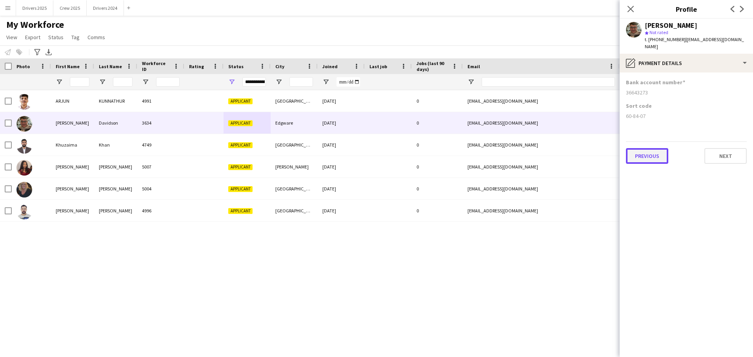
click at [644, 152] on button "Previous" at bounding box center [647, 156] width 42 height 16
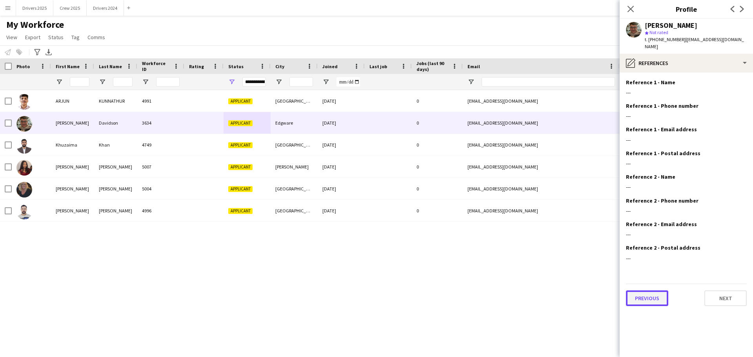
click at [648, 291] on button "Previous" at bounding box center [647, 299] width 42 height 16
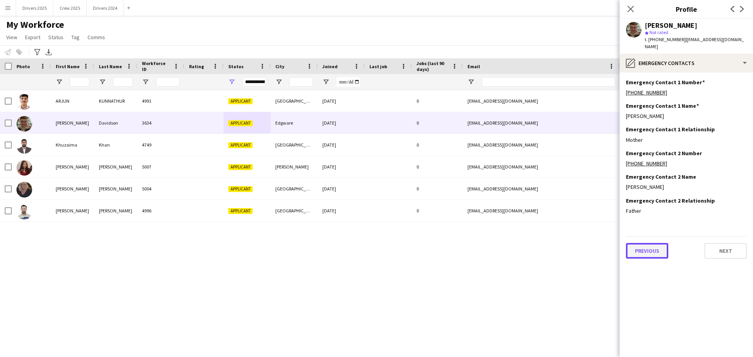
click at [641, 244] on button "Previous" at bounding box center [647, 251] width 42 height 16
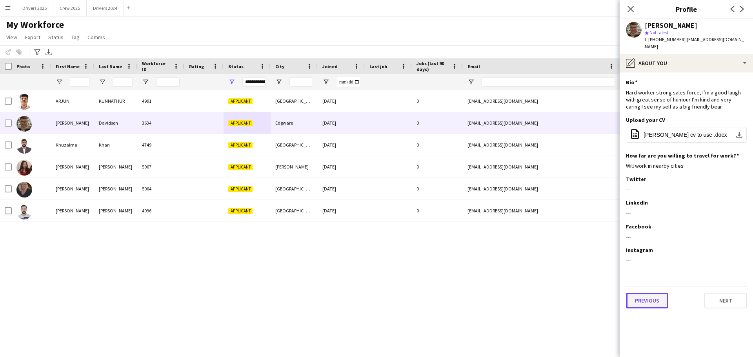
click at [643, 297] on button "Previous" at bounding box center [647, 301] width 42 height 16
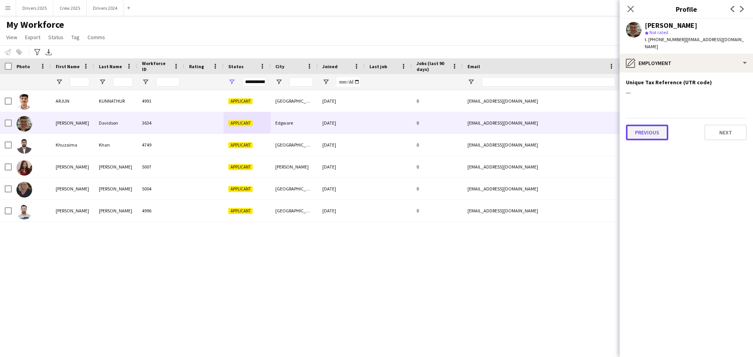
click at [649, 125] on button "Previous" at bounding box center [647, 133] width 42 height 16
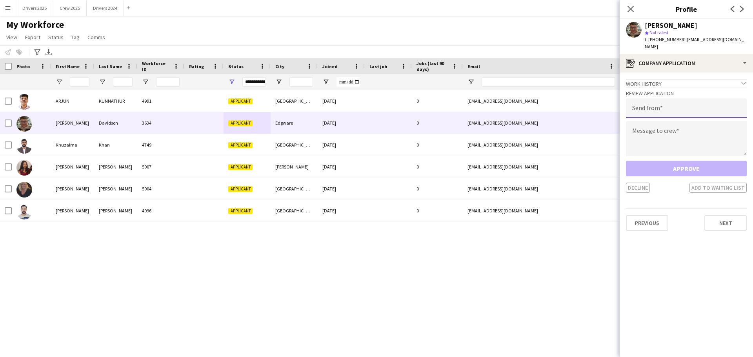
click at [651, 107] on input "email" at bounding box center [686, 108] width 121 height 20
type input "**********"
click at [661, 125] on textarea at bounding box center [686, 138] width 121 height 35
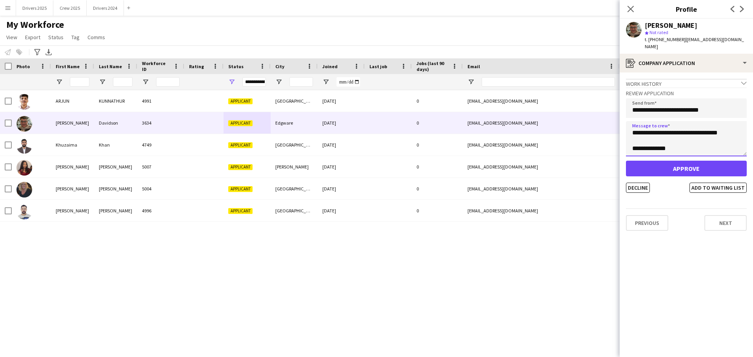
scroll to position [13, 0]
type textarea "**********"
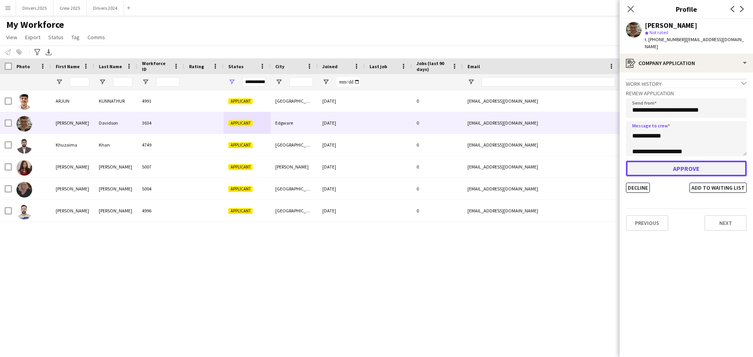
click at [694, 163] on button "Approve" at bounding box center [686, 169] width 121 height 16
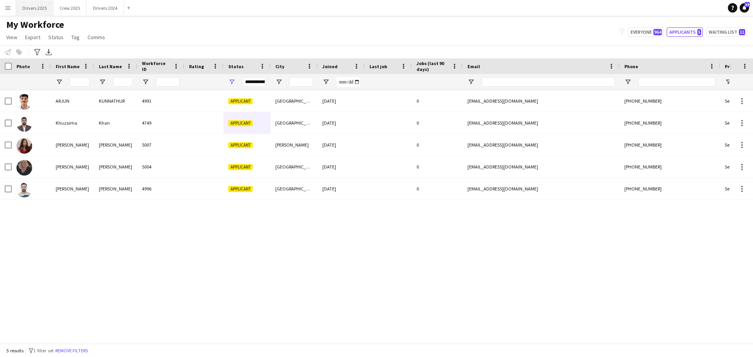
click at [38, 9] on button "Drivers 2025 Close" at bounding box center [34, 7] width 37 height 15
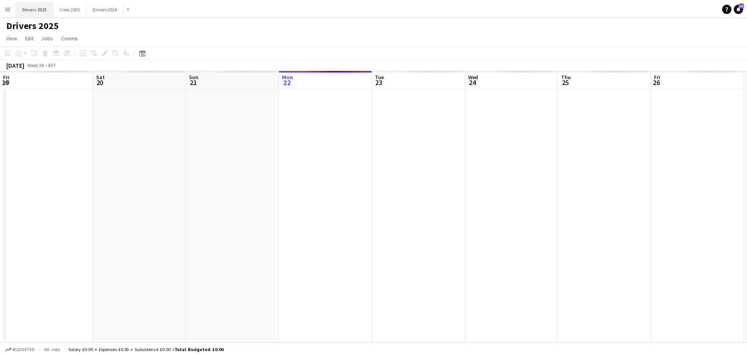
scroll to position [0, 188]
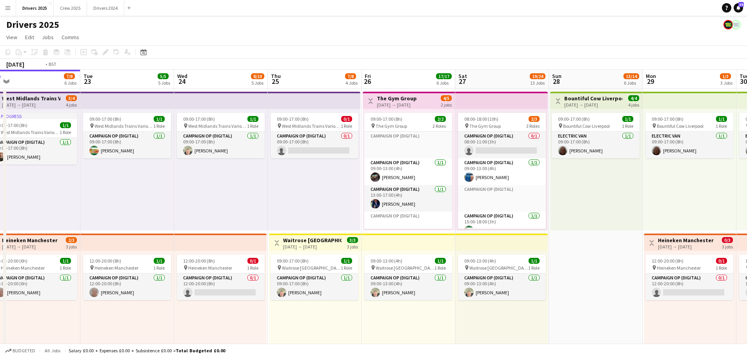
drag, startPoint x: 445, startPoint y: 208, endPoint x: 311, endPoint y: 183, distance: 136.6
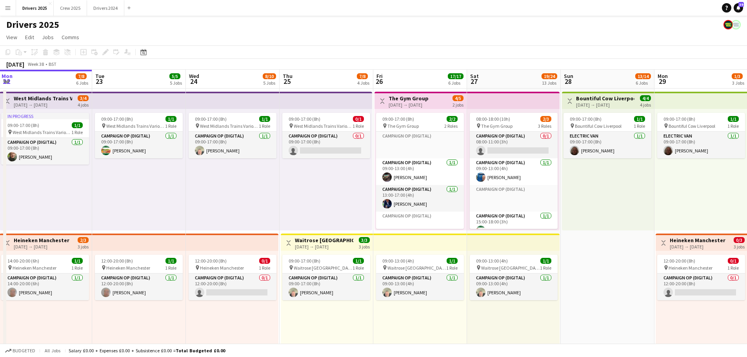
scroll to position [0, 237]
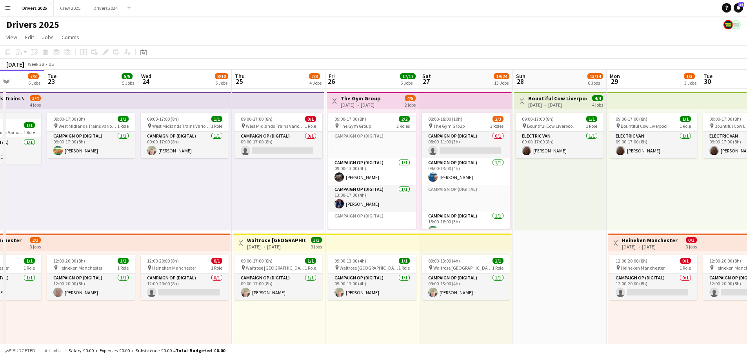
drag, startPoint x: 254, startPoint y: 189, endPoint x: 337, endPoint y: 179, distance: 83.8
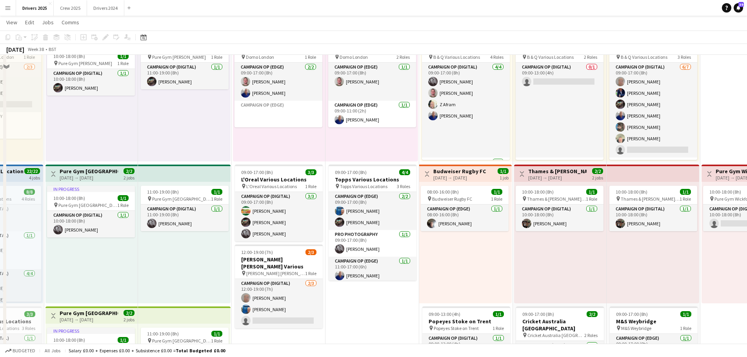
scroll to position [353, 0]
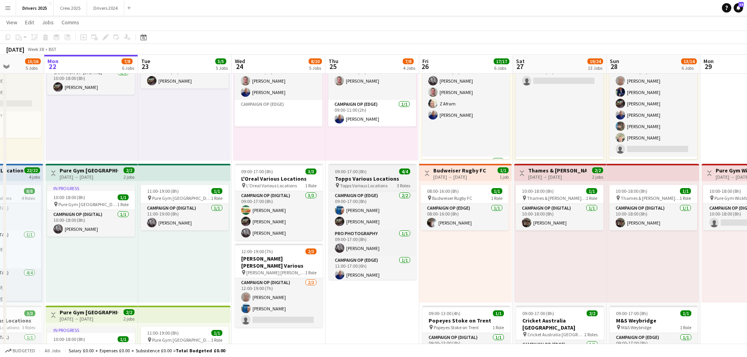
click at [354, 175] on app-job-card "09:00-17:00 (8h) 4/4 Topps Various Locations pin Topps Various Locations 3 Role…" at bounding box center [373, 222] width 88 height 116
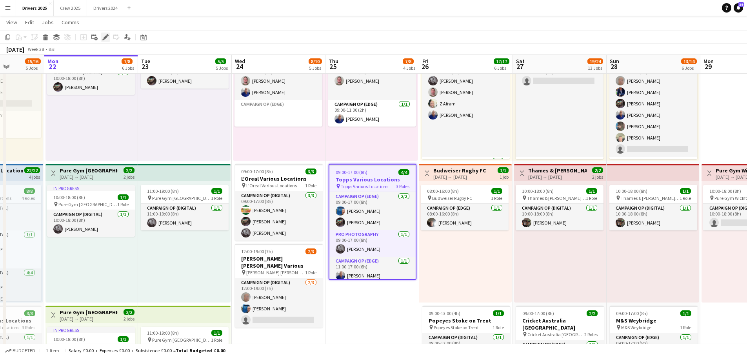
click at [105, 40] on icon "Edit" at bounding box center [105, 37] width 6 height 6
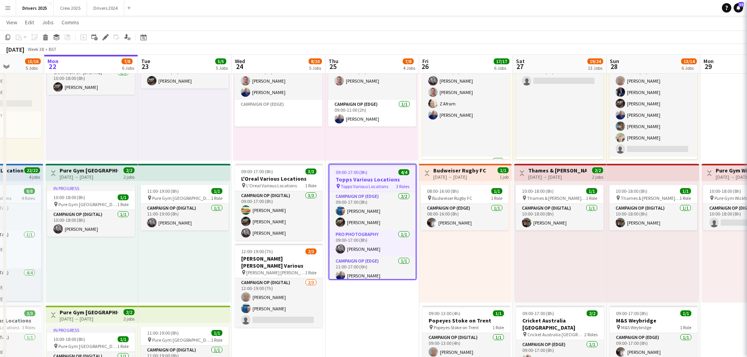
type input "**********"
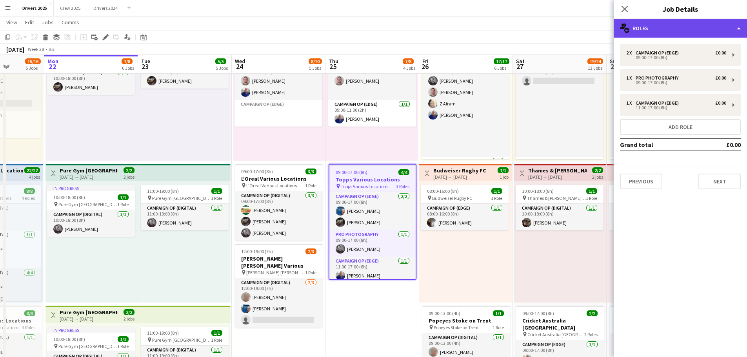
click at [672, 29] on div "multiple-users-add Roles" at bounding box center [680, 28] width 133 height 19
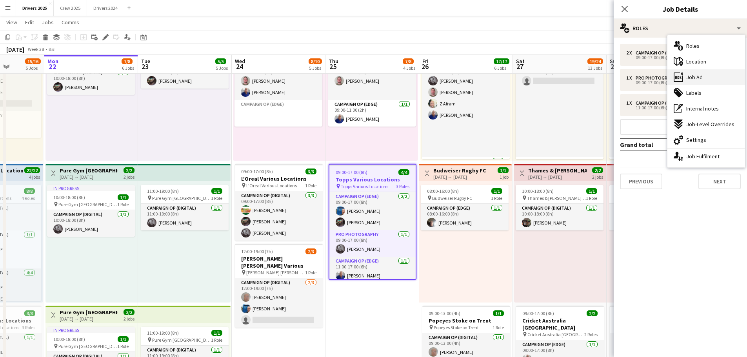
click at [695, 78] on span "Job Ad" at bounding box center [695, 77] width 16 height 7
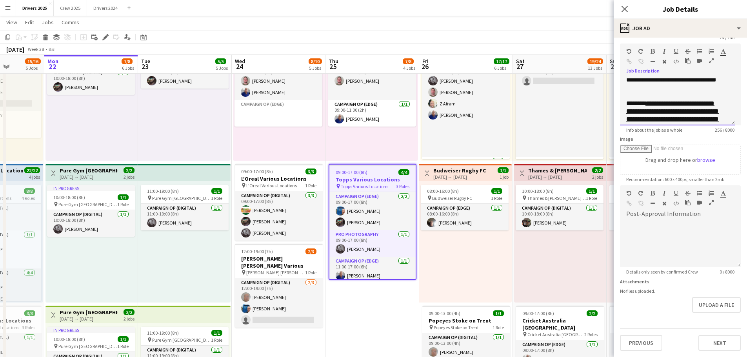
scroll to position [58, 0]
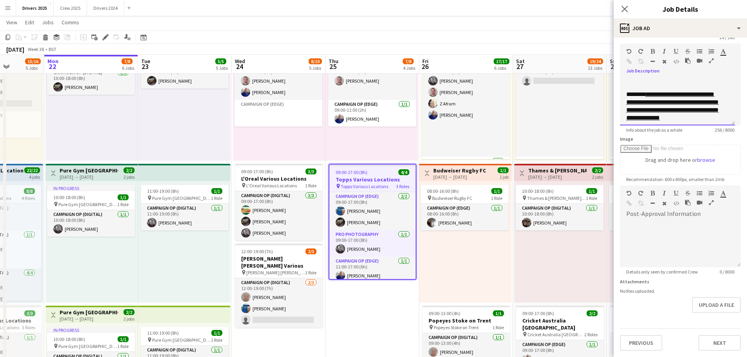
click at [663, 111] on link "**********" at bounding box center [673, 105] width 93 height 29
click at [659, 113] on link "**********" at bounding box center [673, 105] width 93 height 29
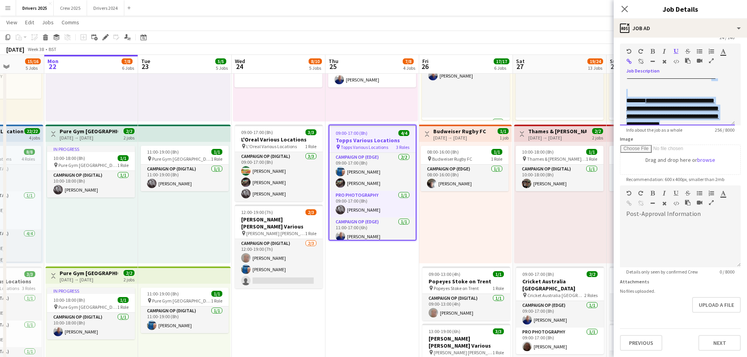
scroll to position [49, 0]
drag, startPoint x: 701, startPoint y: 118, endPoint x: 631, endPoint y: 86, distance: 76.4
click at [631, 86] on div "**********" at bounding box center [677, 101] width 115 height 47
click at [658, 100] on div at bounding box center [678, 96] width 102 height 8
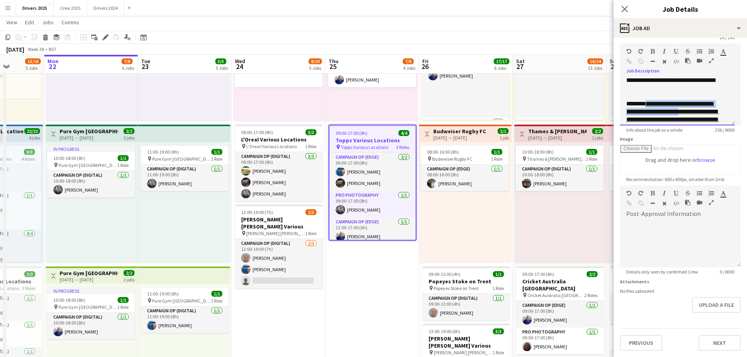
scroll to position [77, 0]
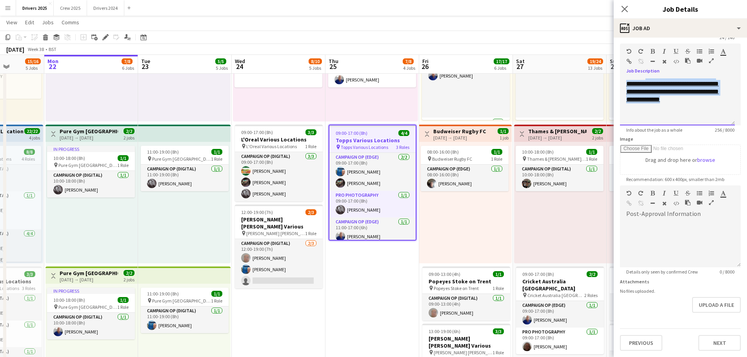
drag, startPoint x: 628, startPoint y: 110, endPoint x: 699, endPoint y: 124, distance: 72.4
click at [699, 124] on div "**********" at bounding box center [677, 101] width 115 height 47
copy link "**********"
click at [92, 63] on app-board-header-date "Mon 22 7/8 6 Jobs" at bounding box center [91, 64] width 94 height 19
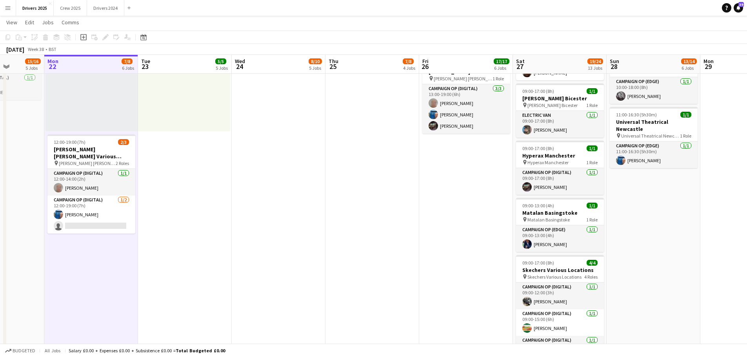
scroll to position [667, 0]
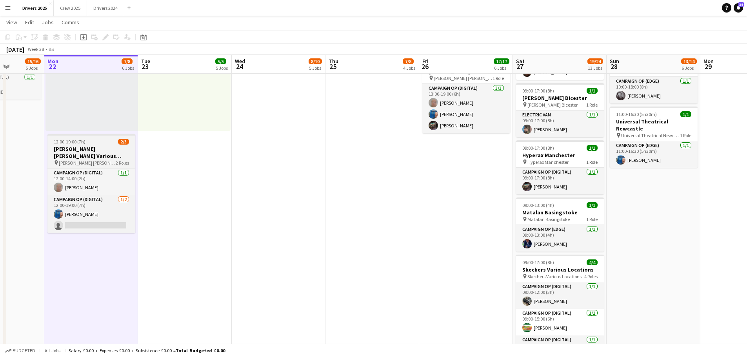
click at [95, 145] on app-job-card "12:00-19:00 (7h) 2/3 [PERSON_NAME] [PERSON_NAME] Various Locations pin [PERSON_…" at bounding box center [91, 183] width 88 height 99
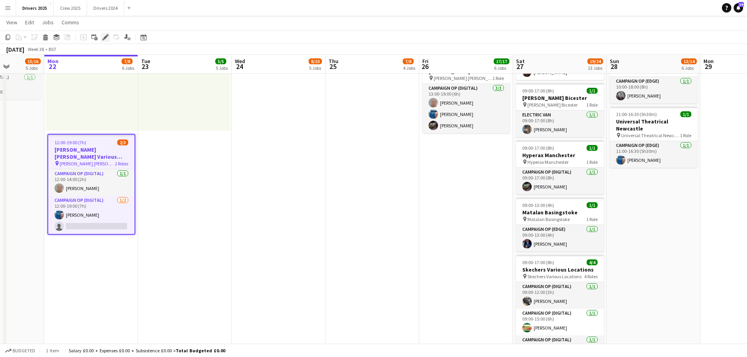
click at [104, 36] on icon "Edit" at bounding box center [105, 37] width 6 height 6
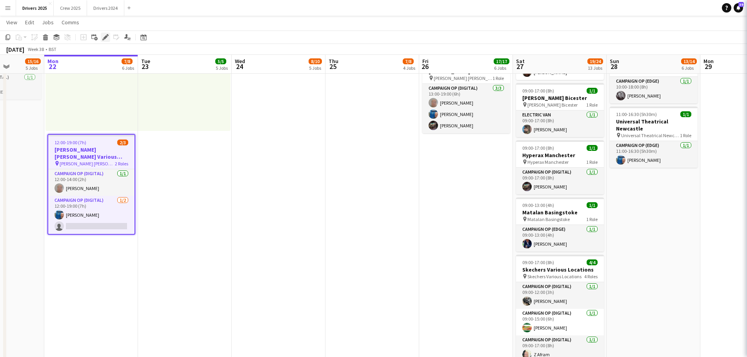
type input "**********"
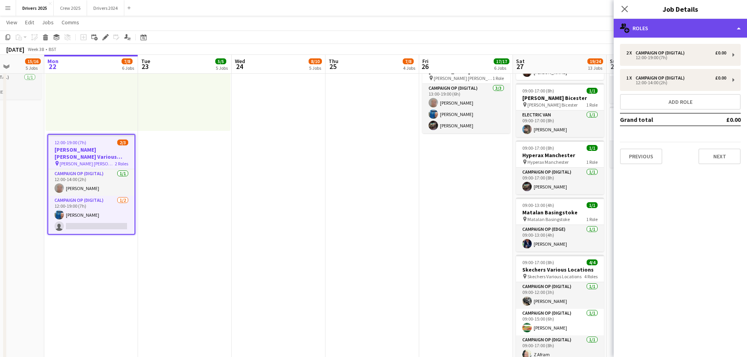
click at [674, 27] on div "multiple-users-add Roles" at bounding box center [680, 28] width 133 height 19
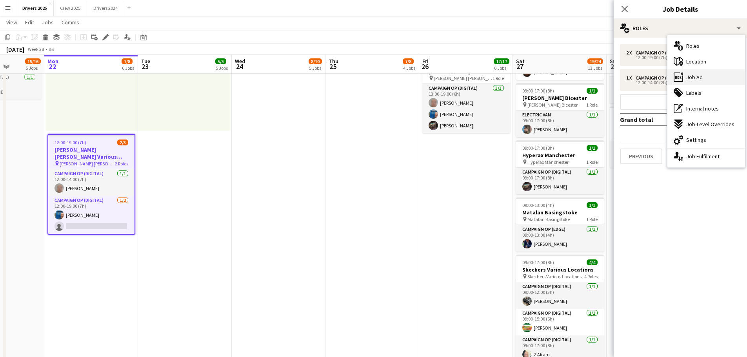
click at [702, 77] on span "Job Ad" at bounding box center [695, 77] width 16 height 7
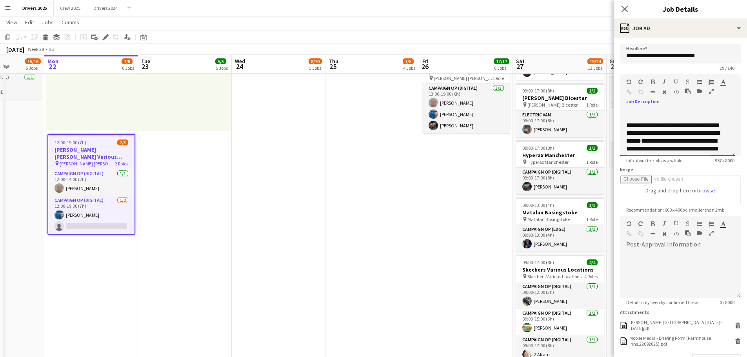
scroll to position [78, 0]
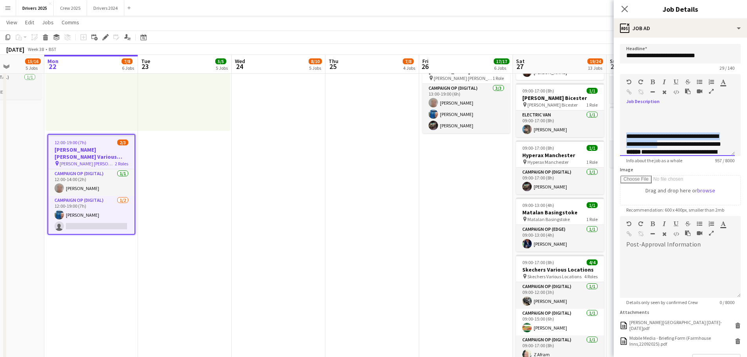
drag, startPoint x: 627, startPoint y: 136, endPoint x: 665, endPoint y: 141, distance: 38.7
click at [665, 141] on p "**********" at bounding box center [675, 156] width 97 height 47
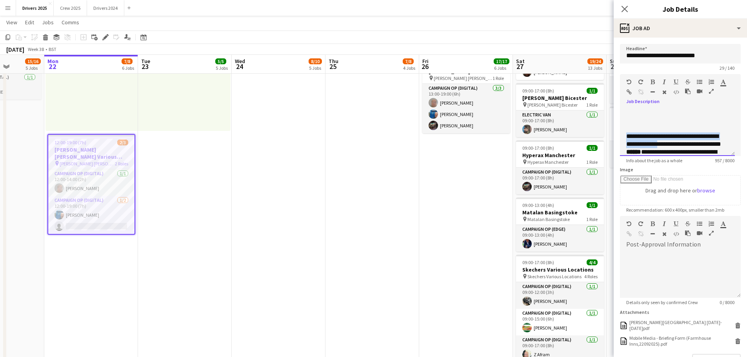
scroll to position [118, 0]
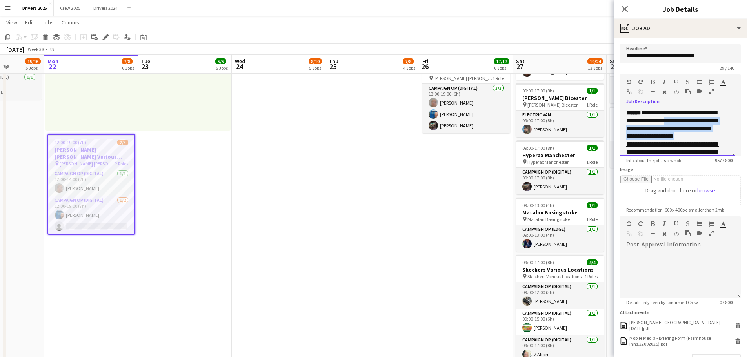
drag, startPoint x: 709, startPoint y: 138, endPoint x: 692, endPoint y: 119, distance: 24.7
click at [692, 119] on p "**********" at bounding box center [675, 116] width 97 height 47
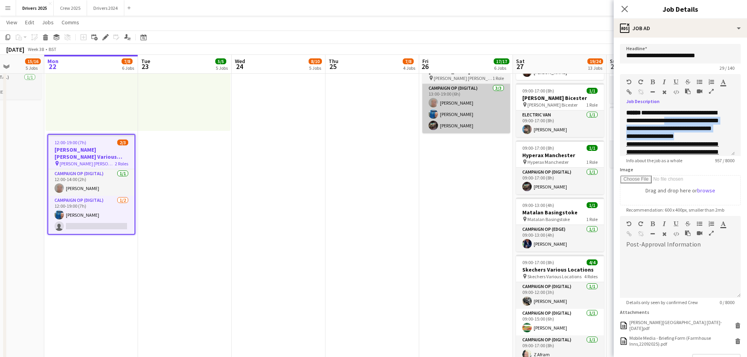
click at [627, 6] on icon "Close pop-in" at bounding box center [625, 9] width 6 height 6
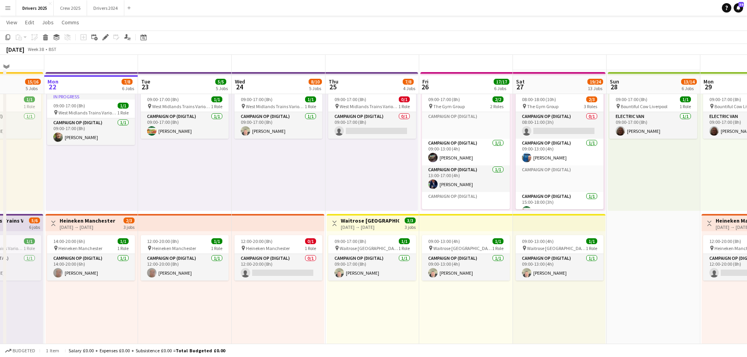
scroll to position [0, 0]
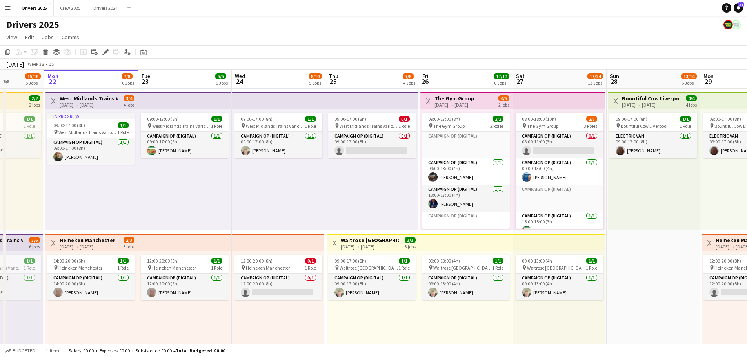
click at [548, 94] on app-top-bar at bounding box center [559, 100] width 93 height 17
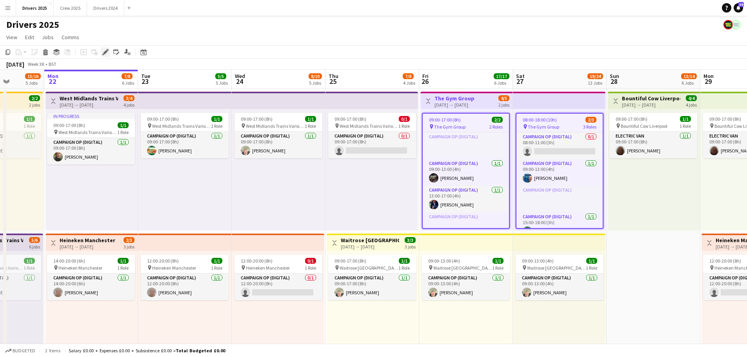
click at [102, 54] on div "Edit" at bounding box center [105, 51] width 9 height 9
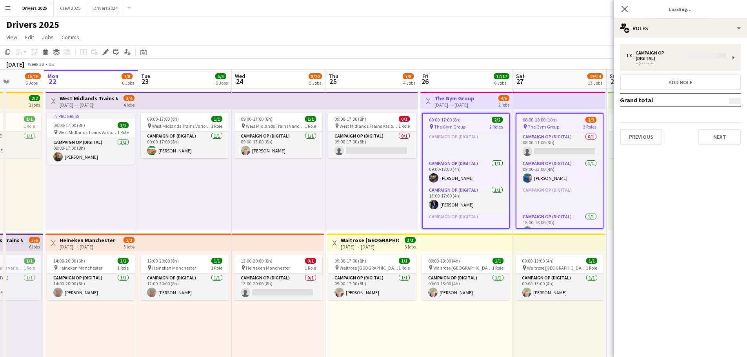
type input "**********"
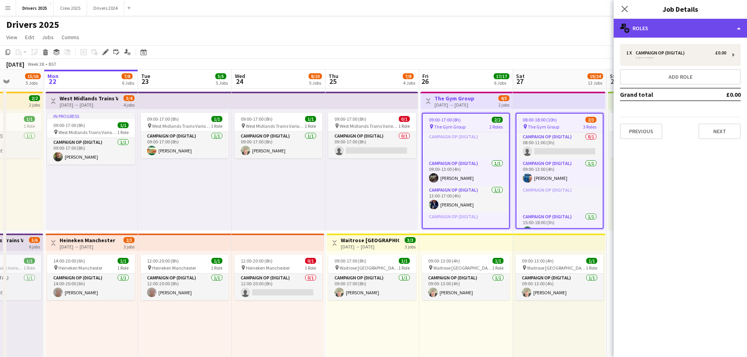
click at [653, 31] on div "multiple-users-add Roles" at bounding box center [680, 28] width 133 height 19
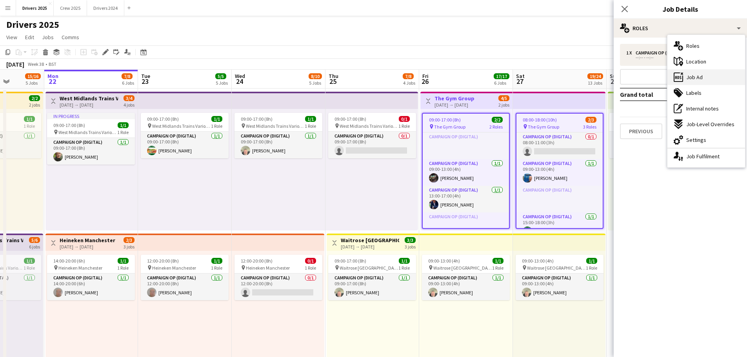
click at [708, 78] on div "ads-window Job Ad" at bounding box center [707, 77] width 78 height 16
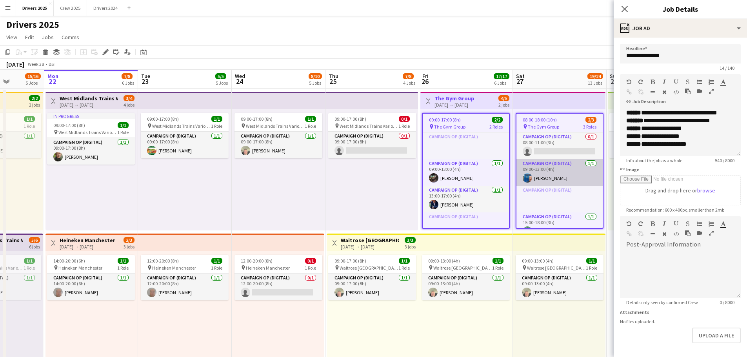
click at [550, 168] on app-card-role "Campaign Op (Digital) [DATE] 09:00-13:00 (4h) [PERSON_NAME]" at bounding box center [560, 172] width 86 height 27
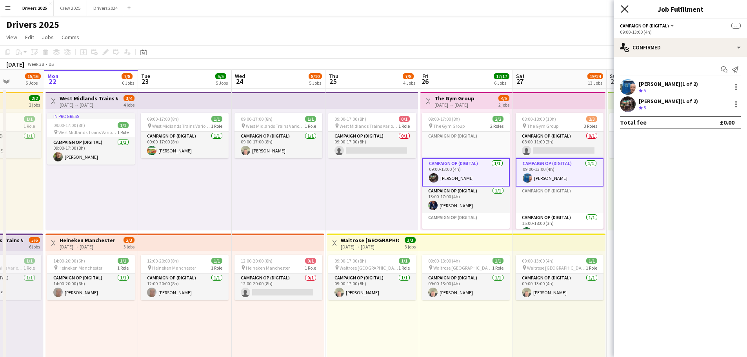
click at [625, 5] on icon "Close pop-in" at bounding box center [624, 8] width 7 height 7
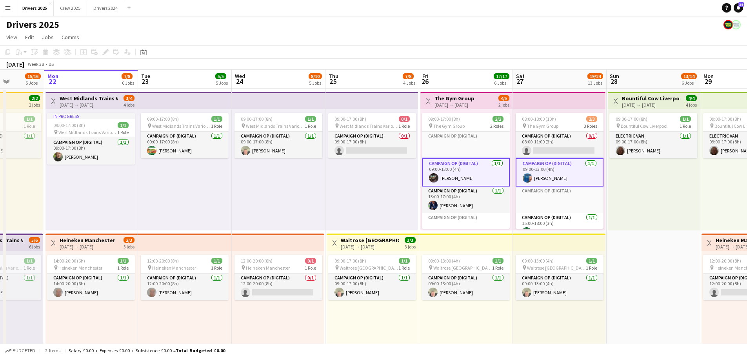
click at [472, 101] on h3 "The Gym Group" at bounding box center [455, 98] width 40 height 7
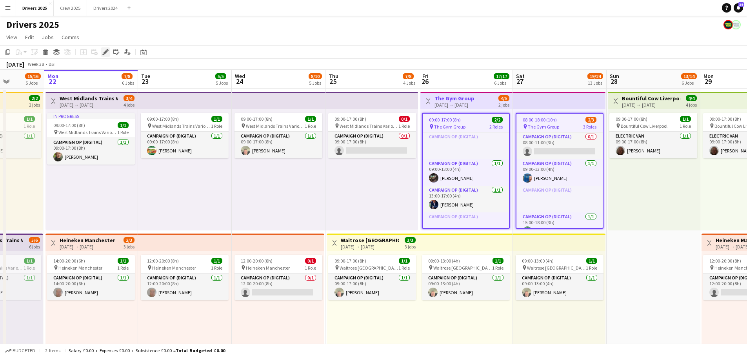
click at [105, 51] on icon "Edit" at bounding box center [105, 52] width 6 height 6
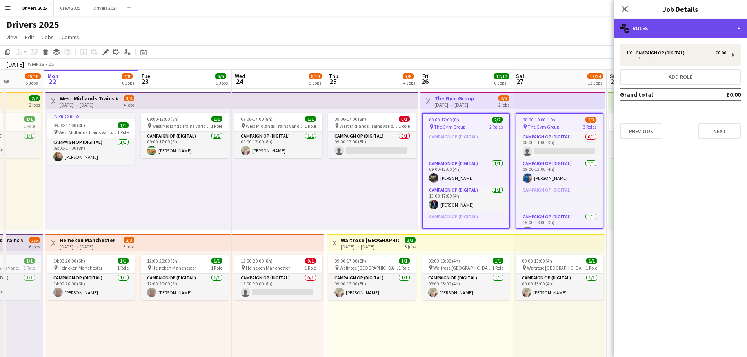
click at [681, 29] on div "multiple-users-add Roles" at bounding box center [680, 28] width 133 height 19
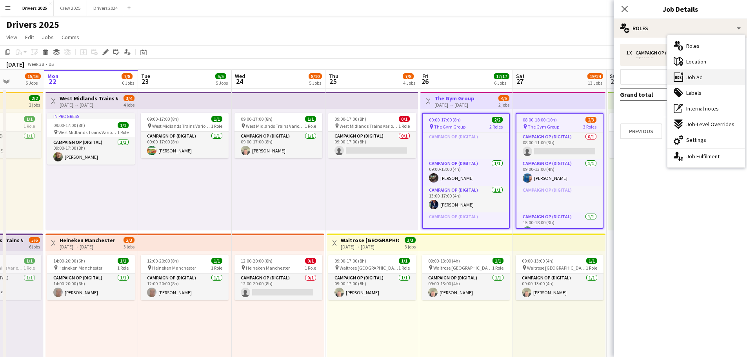
click at [696, 78] on span "Job Ad" at bounding box center [695, 77] width 16 height 7
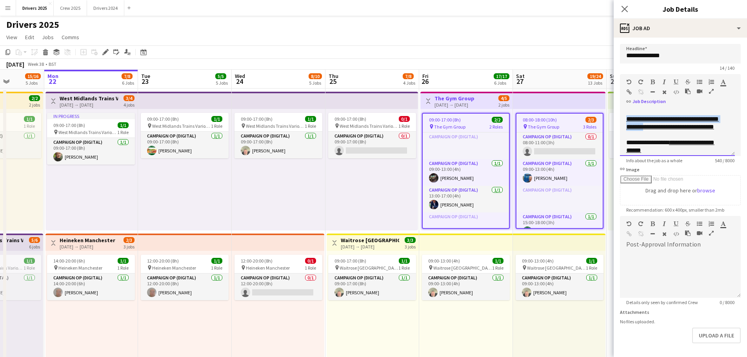
drag, startPoint x: 660, startPoint y: 151, endPoint x: 661, endPoint y: 132, distance: 18.8
click at [647, 151] on div "**********" at bounding box center [677, 132] width 115 height 47
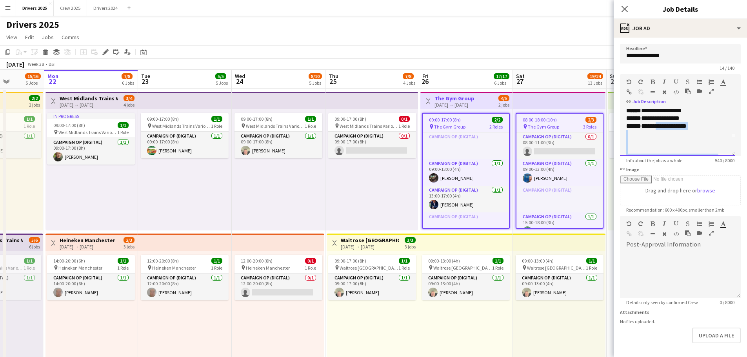
scroll to position [7, 0]
click at [700, 142] on div "**********" at bounding box center [678, 138] width 102 height 8
click at [659, 140] on span "**********" at bounding box center [664, 138] width 46 height 6
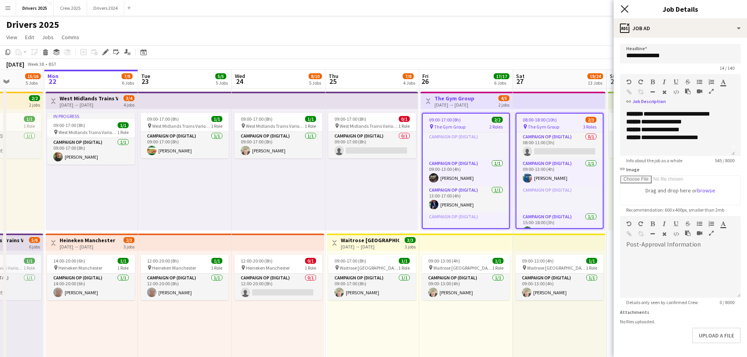
click at [623, 9] on icon "Close pop-in" at bounding box center [624, 8] width 7 height 7
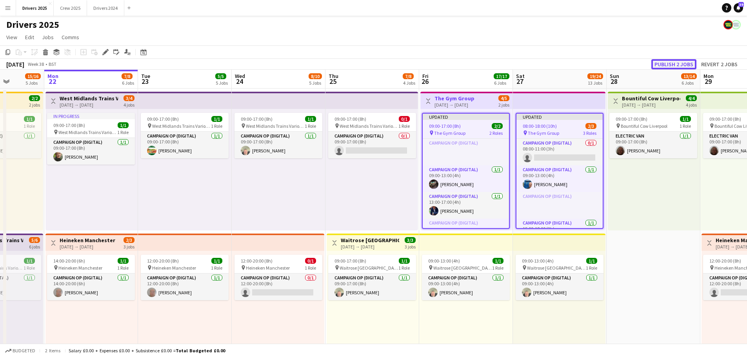
click at [688, 65] on button "Publish 2 jobs" at bounding box center [674, 64] width 45 height 10
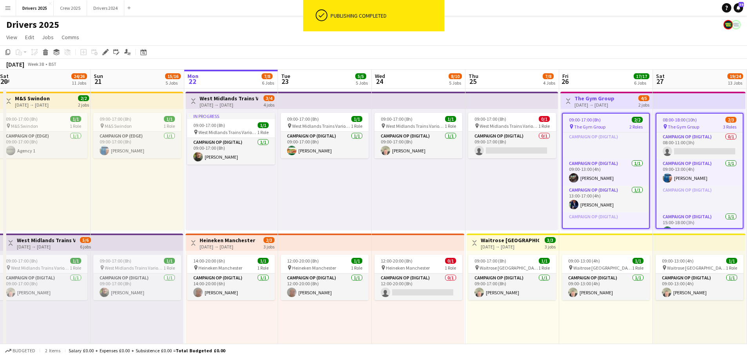
scroll to position [0, 158]
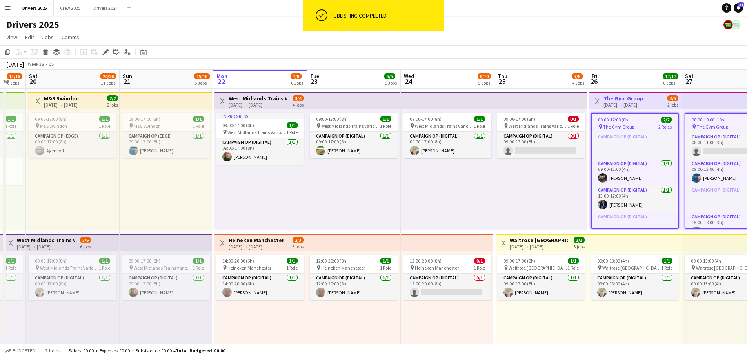
drag, startPoint x: 167, startPoint y: 186, endPoint x: 421, endPoint y: 203, distance: 254.0
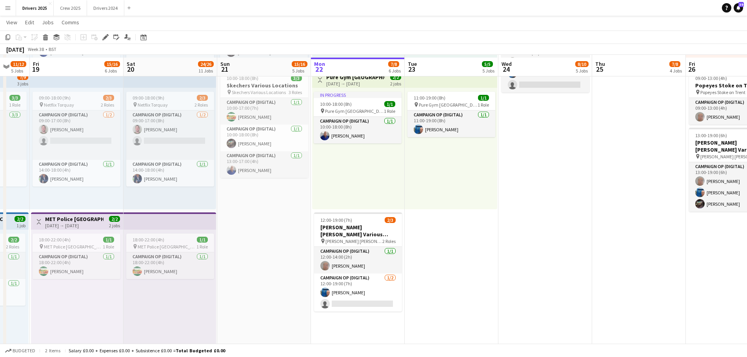
scroll to position [667, 0]
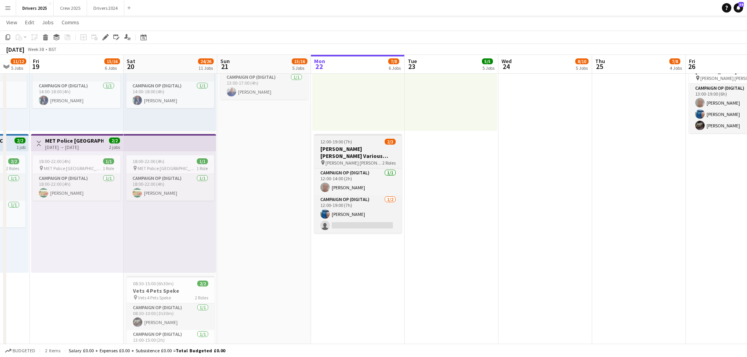
click at [362, 160] on span "[PERSON_NAME] [PERSON_NAME] Various Locations" at bounding box center [354, 163] width 57 height 6
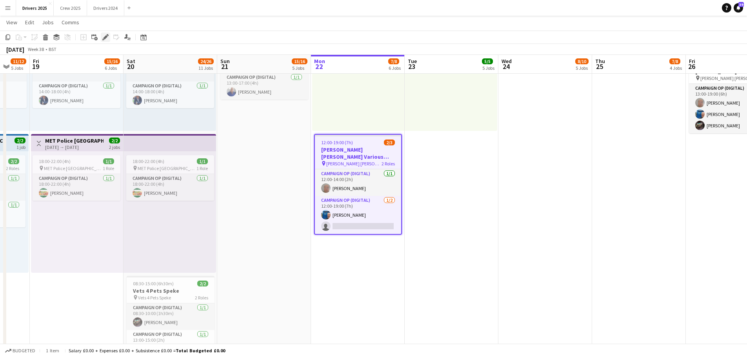
click at [101, 36] on div "Edit" at bounding box center [105, 37] width 9 height 9
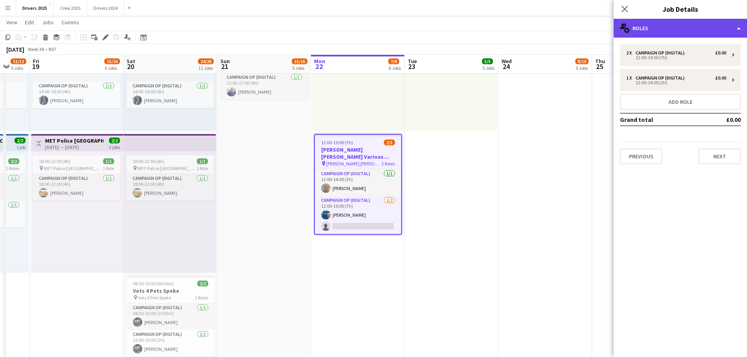
click at [683, 27] on div "multiple-users-add Roles" at bounding box center [680, 28] width 133 height 19
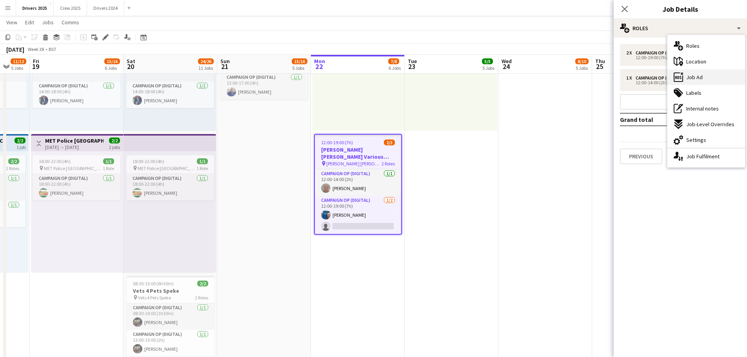
click at [696, 77] on span "Job Ad" at bounding box center [695, 77] width 16 height 7
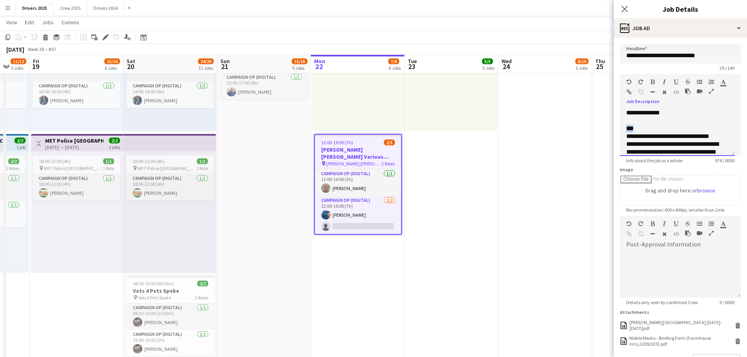
drag, startPoint x: 625, startPoint y: 131, endPoint x: 646, endPoint y: 131, distance: 21.2
click at [646, 131] on div "**********" at bounding box center [677, 132] width 115 height 47
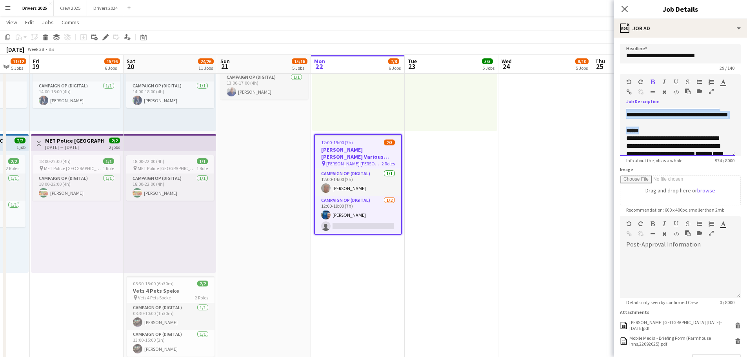
scroll to position [182, 0]
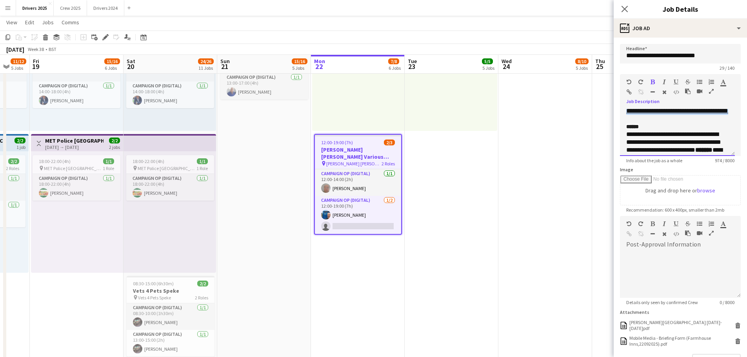
drag, startPoint x: 625, startPoint y: 142, endPoint x: 712, endPoint y: 127, distance: 88.4
click at [712, 127] on div "**********" at bounding box center [677, 132] width 115 height 47
copy div "**********"
click at [632, 120] on div at bounding box center [678, 121] width 102 height 8
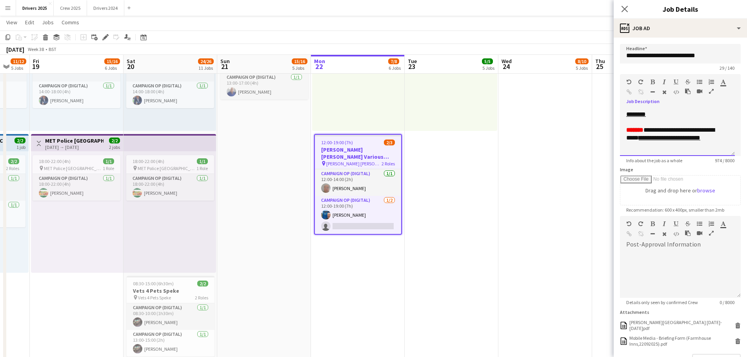
scroll to position [290, 0]
click at [624, 8] on icon at bounding box center [624, 8] width 7 height 7
